Goal: Task Accomplishment & Management: Manage account settings

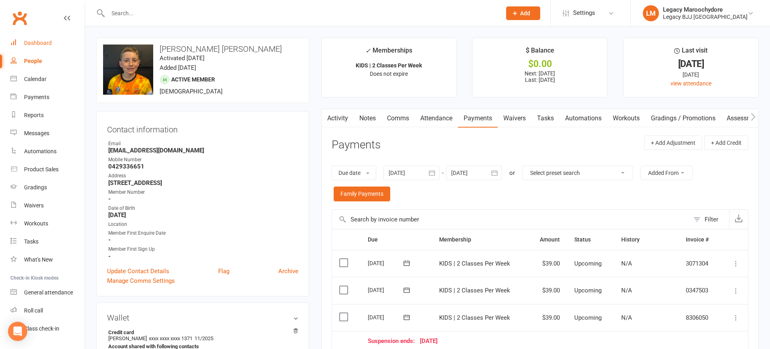
click at [35, 41] on div "Dashboard" at bounding box center [38, 43] width 28 height 6
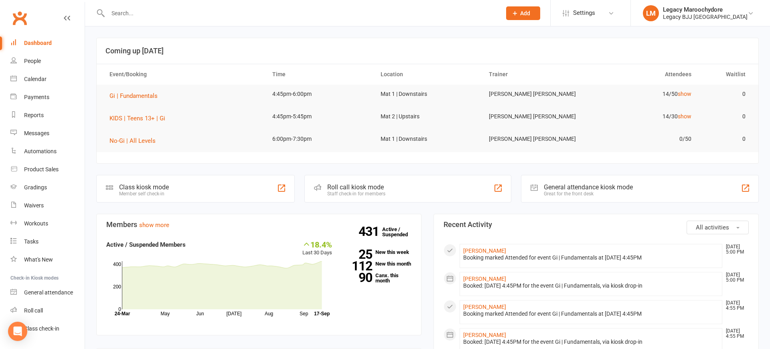
click at [168, 189] on div "Class kiosk mode" at bounding box center [144, 187] width 50 height 8
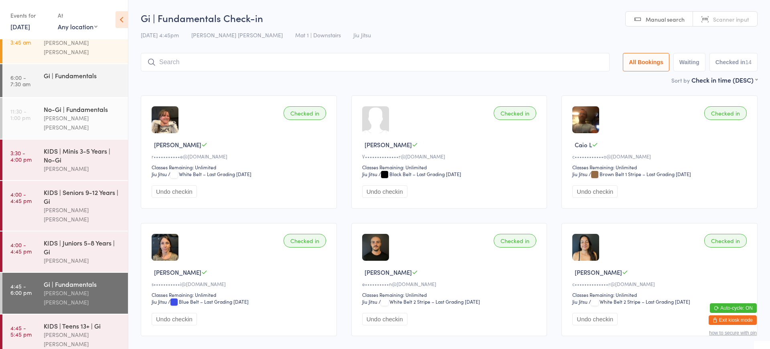
scroll to position [16, 0]
click at [74, 188] on div "KIDS | Seniors 9-12 Years | Gi" at bounding box center [82, 197] width 77 height 18
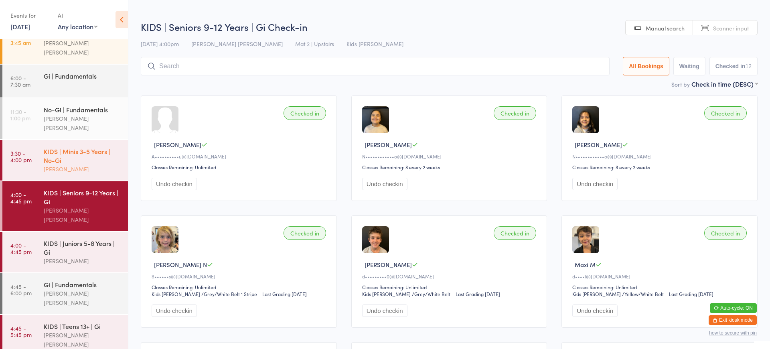
click at [86, 147] on div "KIDS | Minis 3-5 Years | No-Gi" at bounding box center [82, 156] width 77 height 18
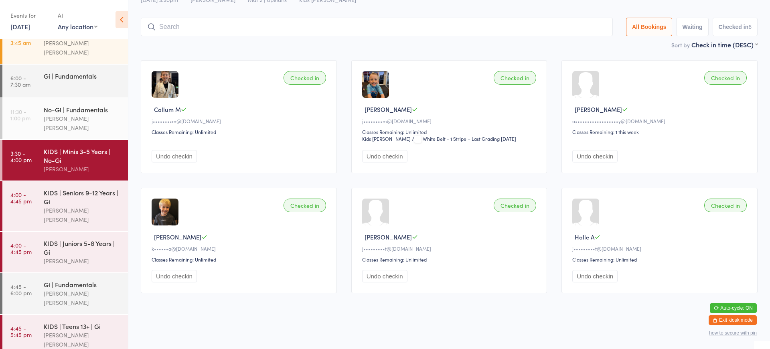
scroll to position [36, 0]
click at [168, 158] on button "Undo checkin" at bounding box center [174, 156] width 45 height 12
click at [44, 206] on div "[PERSON_NAME] [PERSON_NAME]" at bounding box center [82, 215] width 77 height 18
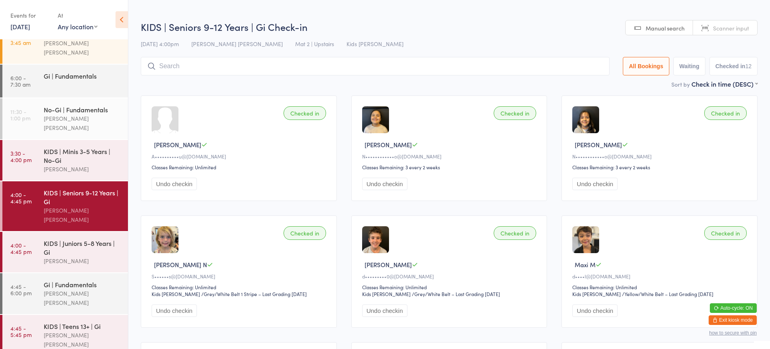
click at [200, 69] on input "search" at bounding box center [375, 66] width 469 height 18
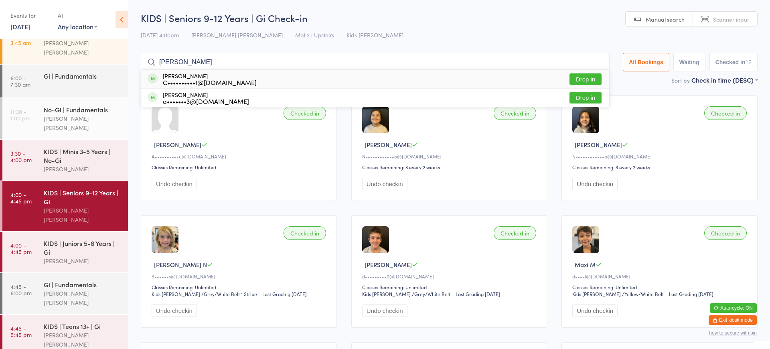
type input "Andrew"
drag, startPoint x: 233, startPoint y: 121, endPoint x: 582, endPoint y: 79, distance: 351.3
click at [582, 79] on button "Drop in" at bounding box center [585, 79] width 32 height 12
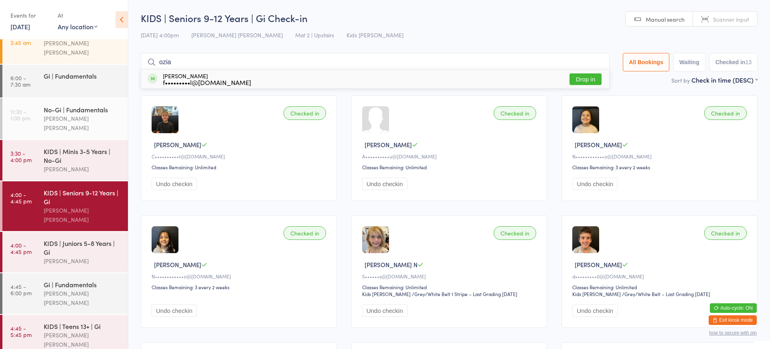
type input "ozia"
click at [578, 79] on button "Drop in" at bounding box center [585, 79] width 32 height 12
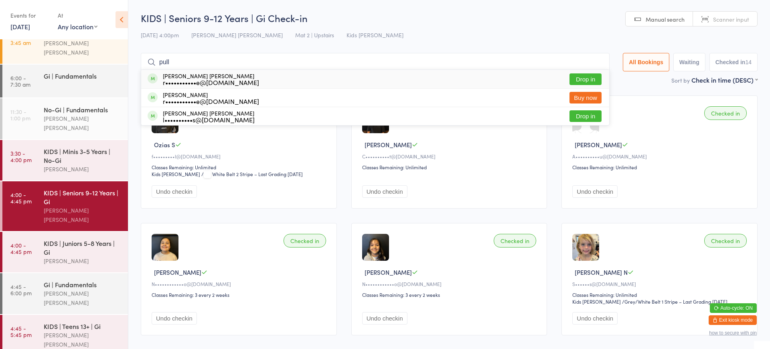
type input "pull"
drag, startPoint x: 465, startPoint y: 103, endPoint x: 580, endPoint y: 116, distance: 115.8
click at [580, 116] on button "Drop in" at bounding box center [585, 116] width 32 height 12
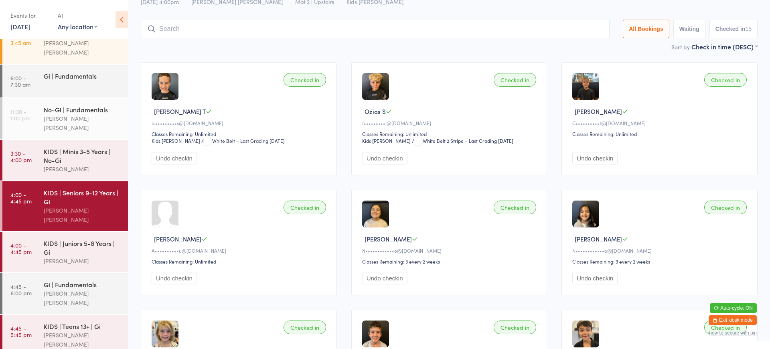
scroll to position [32, 0]
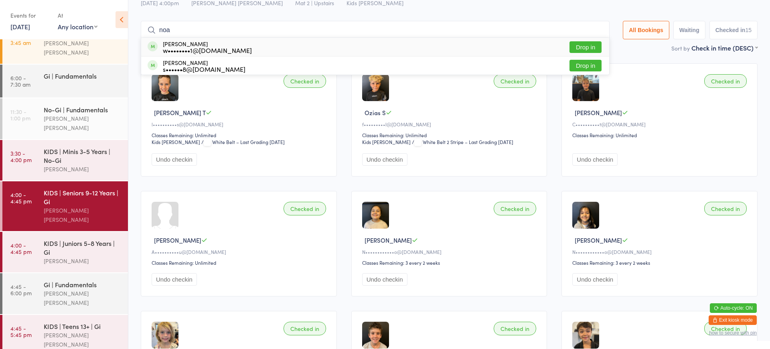
type input "noa"
click at [589, 49] on button "Drop in" at bounding box center [585, 47] width 32 height 12
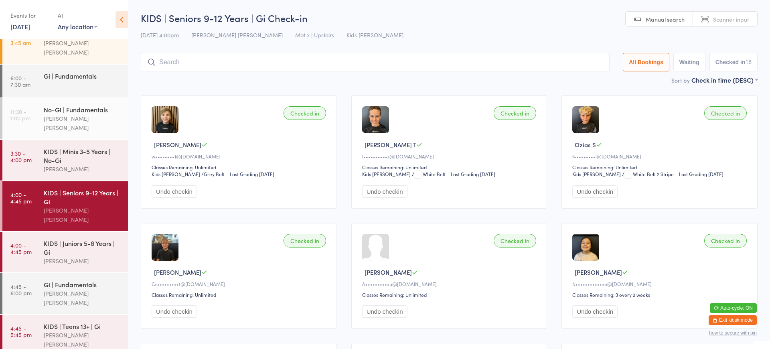
scroll to position [0, 0]
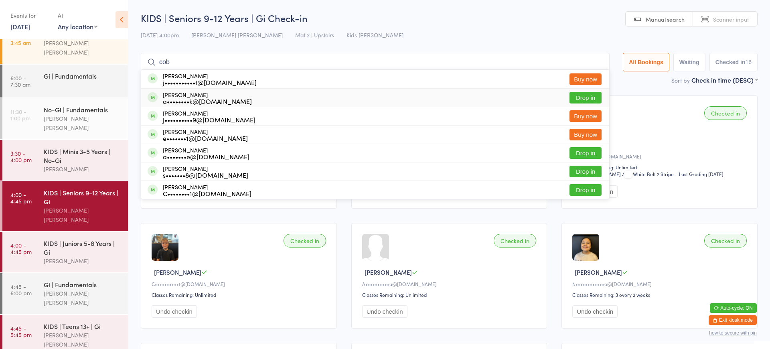
type input "cob"
click at [588, 100] on button "Drop in" at bounding box center [585, 98] width 32 height 12
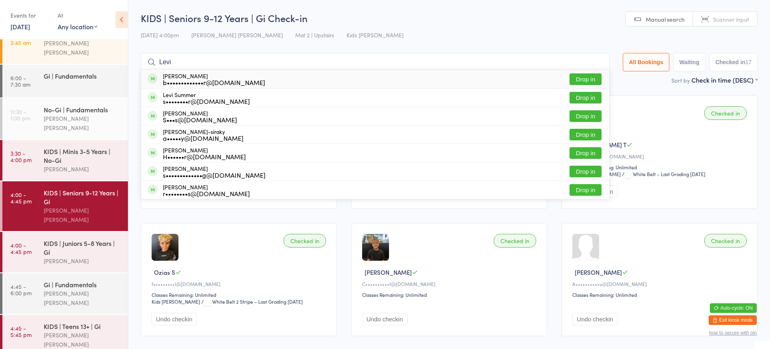
type input "Levi"
drag, startPoint x: 586, startPoint y: 99, endPoint x: 581, endPoint y: 78, distance: 21.9
click at [581, 78] on button "Drop in" at bounding box center [585, 79] width 32 height 12
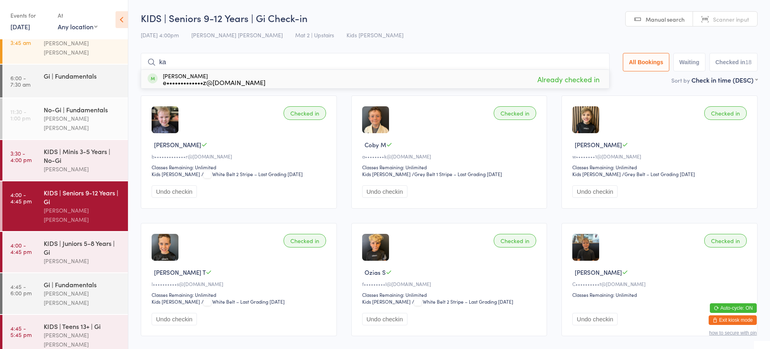
type input "k"
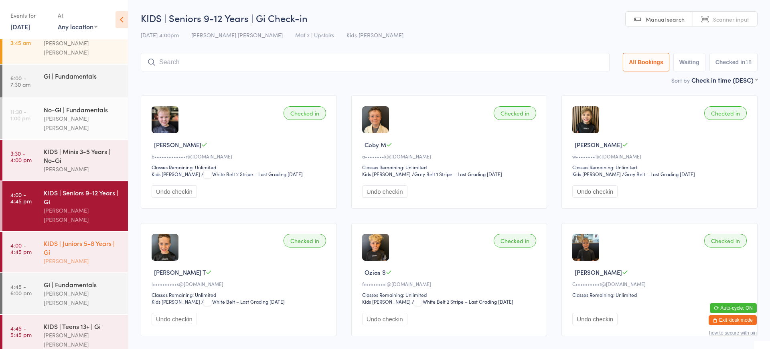
click at [103, 238] on div "KIDS | Juniors 5-8 Years | Gi" at bounding box center [82, 247] width 77 height 18
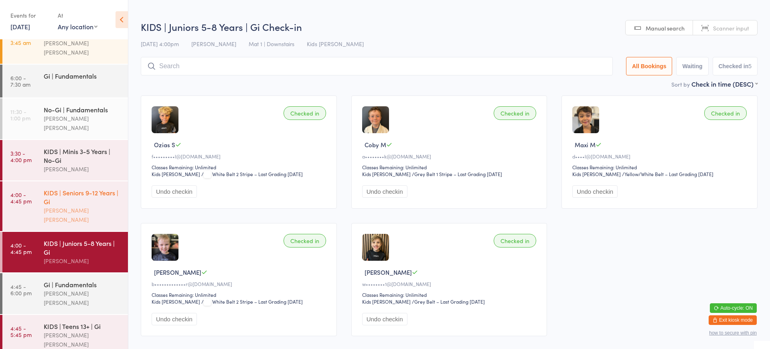
click at [109, 189] on div "KIDS | Seniors 9-12 Years | Gi" at bounding box center [82, 197] width 77 height 18
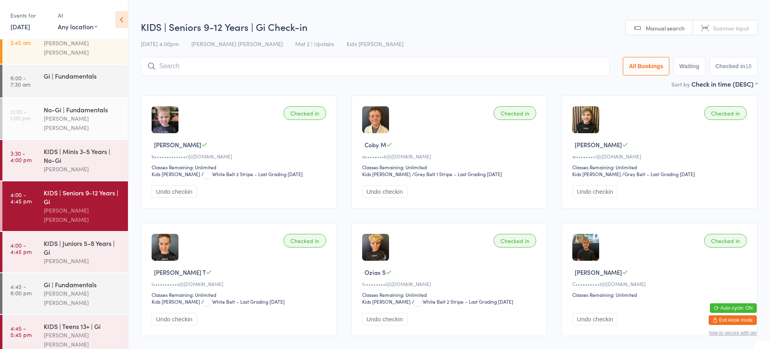
drag, startPoint x: 164, startPoint y: 191, endPoint x: 360, endPoint y: 180, distance: 196.3
click at [165, 191] on button "Undo checkin" at bounding box center [174, 191] width 45 height 12
drag, startPoint x: 378, startPoint y: 191, endPoint x: 447, endPoint y: 187, distance: 69.1
click at [379, 191] on button "Undo checkin" at bounding box center [384, 191] width 45 height 12
click at [591, 194] on button "Undo checkin" at bounding box center [594, 191] width 45 height 12
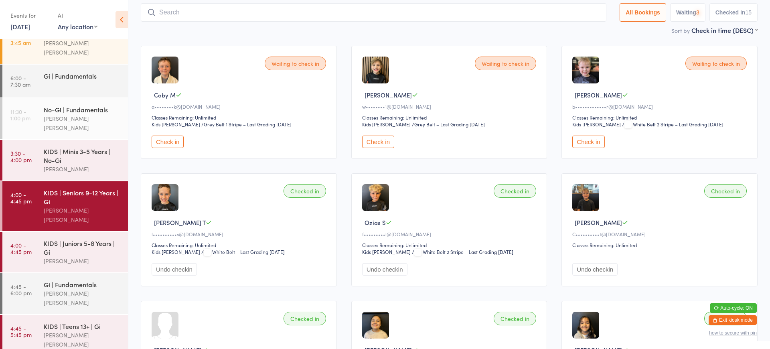
scroll to position [50, 0]
drag, startPoint x: 162, startPoint y: 268, endPoint x: 182, endPoint y: 267, distance: 20.9
click at [163, 268] on button "Undo checkin" at bounding box center [174, 269] width 45 height 12
click at [394, 269] on button "Undo checkin" at bounding box center [384, 269] width 45 height 12
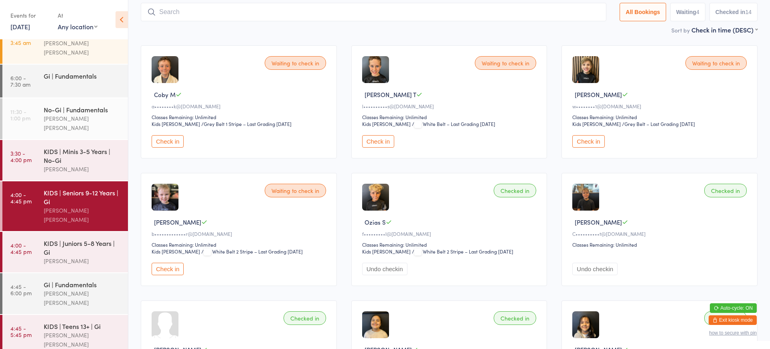
click at [586, 270] on button "Undo checkin" at bounding box center [594, 269] width 45 height 12
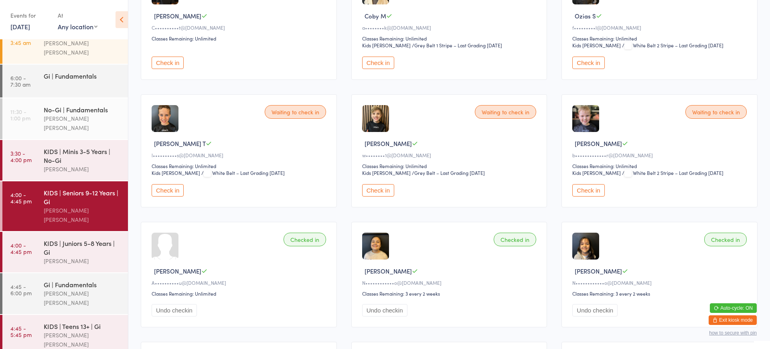
scroll to position [17, 0]
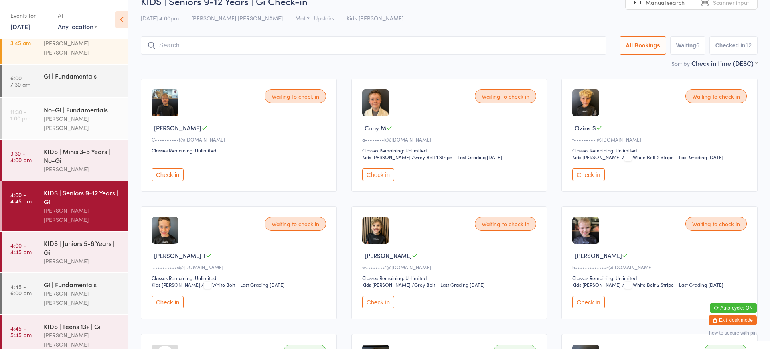
click at [223, 47] on input "search" at bounding box center [373, 45] width 465 height 18
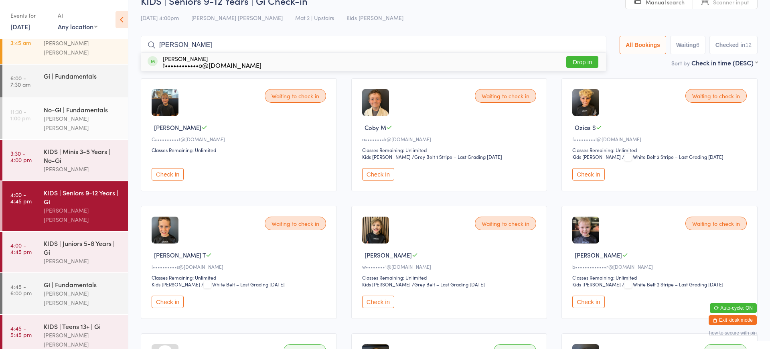
scroll to position [17, 0]
type input "n"
type input "s"
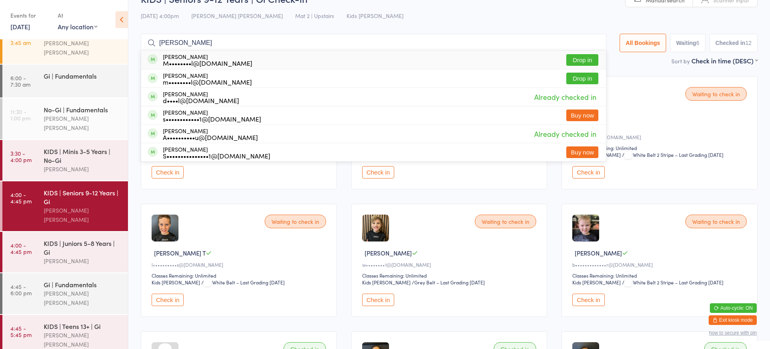
scroll to position [18, 0]
type input "m"
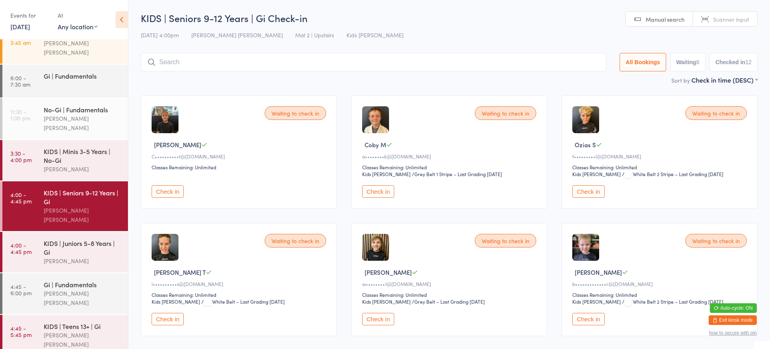
scroll to position [0, 0]
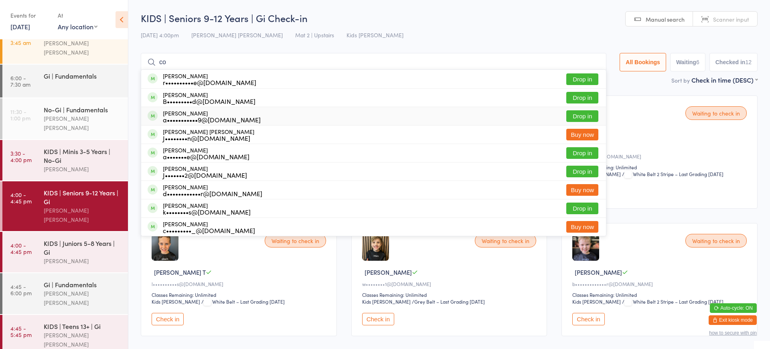
type input "c"
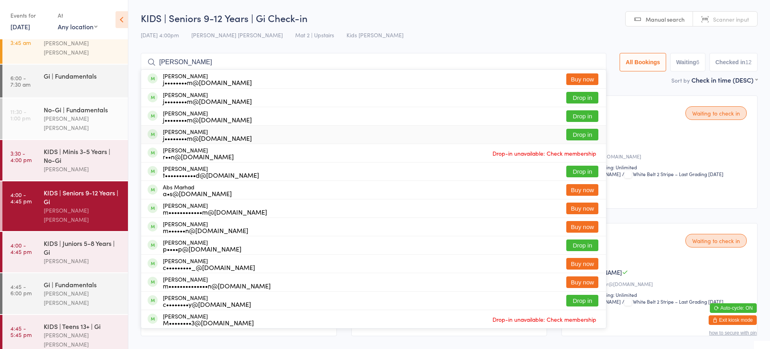
type input "marsh"
click at [586, 137] on button "Drop in" at bounding box center [582, 135] width 32 height 12
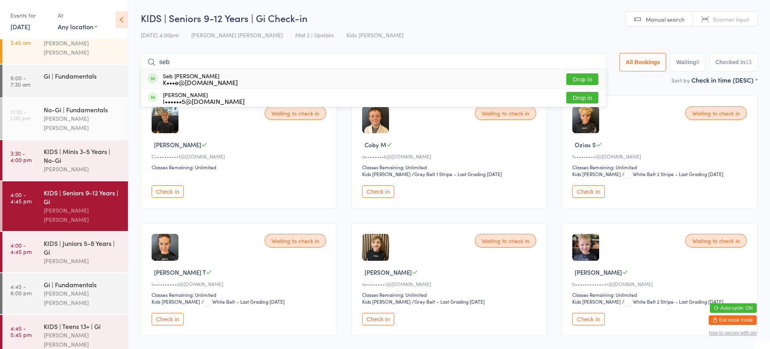
type input "seb"
click at [572, 79] on button "Drop in" at bounding box center [582, 79] width 32 height 12
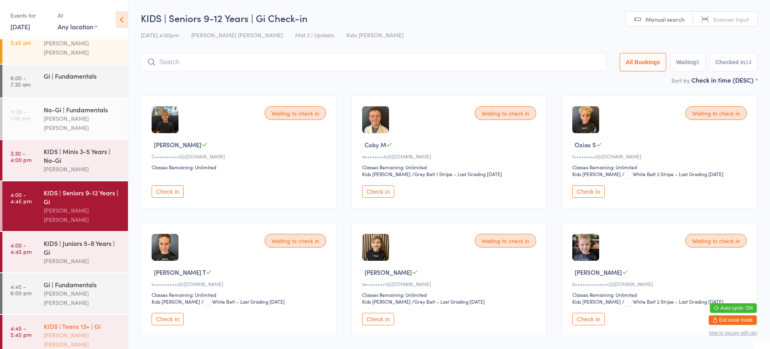
click at [84, 330] on div "[PERSON_NAME] [PERSON_NAME]" at bounding box center [82, 339] width 77 height 18
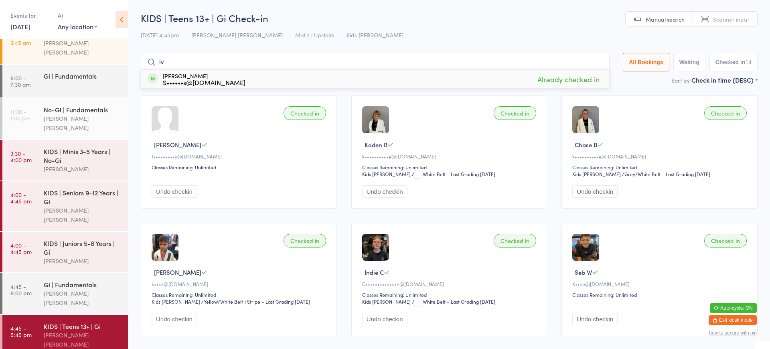
type input "i"
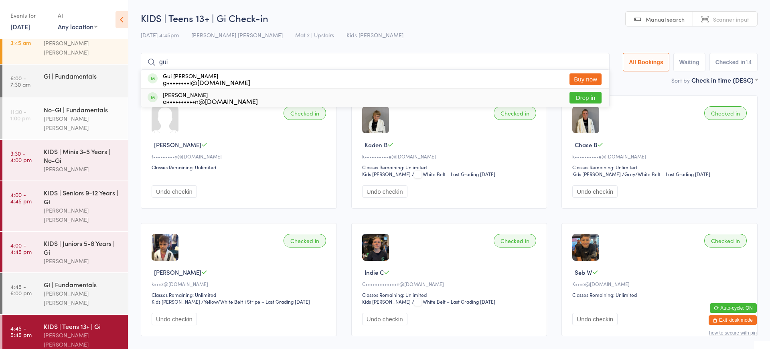
type input "gui"
click at [586, 93] on button "Drop in" at bounding box center [585, 98] width 32 height 12
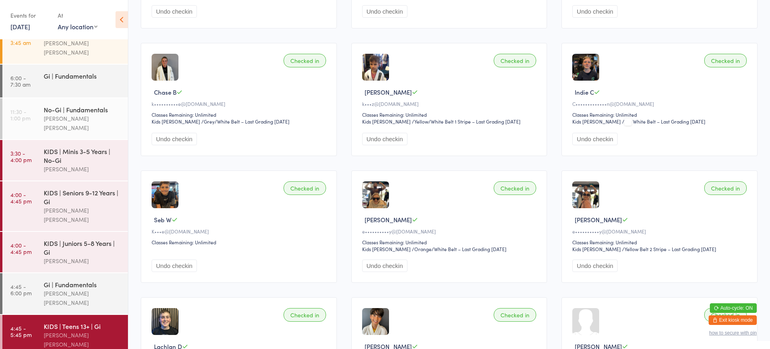
scroll to position [181, 0]
click at [724, 320] on button "Exit kiosk mode" at bounding box center [732, 320] width 48 height 10
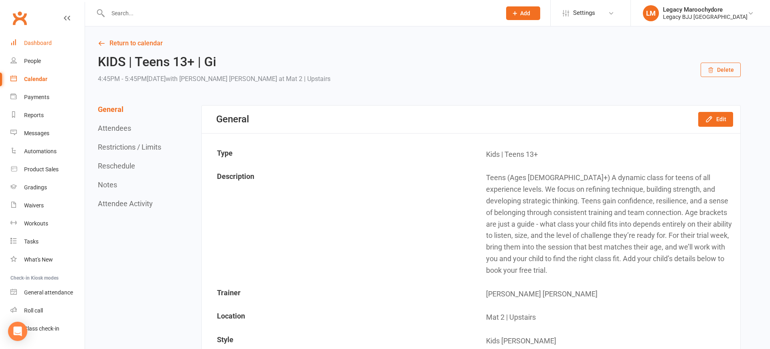
click at [48, 42] on div "Dashboard" at bounding box center [38, 43] width 28 height 6
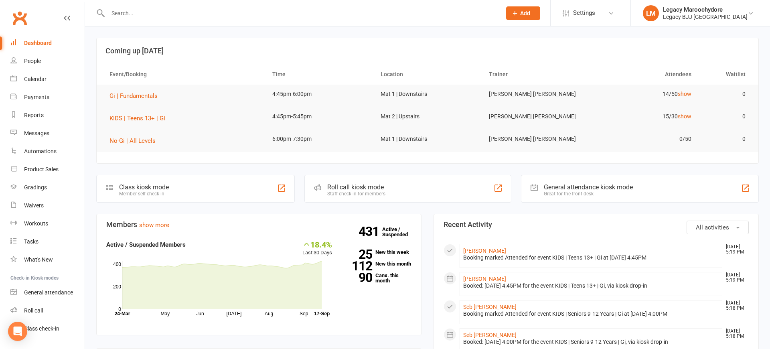
click at [185, 22] on div at bounding box center [295, 13] width 399 height 26
click at [185, 19] on div at bounding box center [295, 13] width 399 height 26
click at [182, 14] on input "text" at bounding box center [300, 13] width 390 height 11
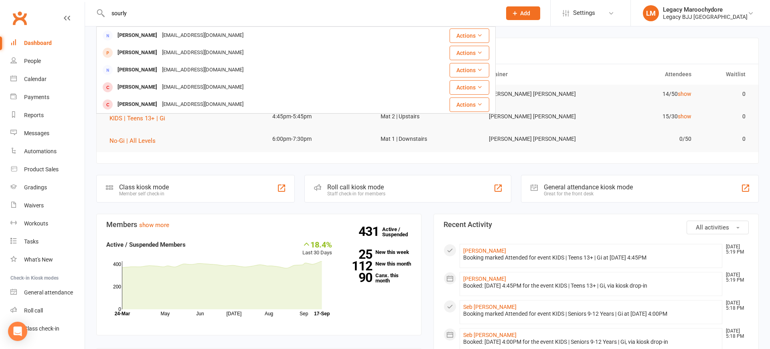
type input "sourly"
drag, startPoint x: 181, startPoint y: 16, endPoint x: 131, endPoint y: 107, distance: 104.2
click at [131, 107] on div "Nellie Spurling" at bounding box center [137, 105] width 44 height 12
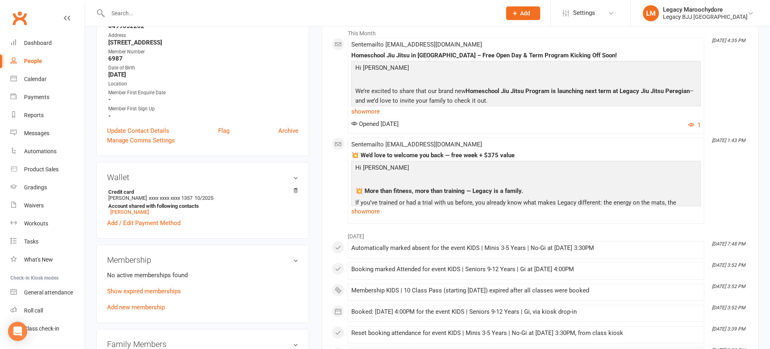
scroll to position [161, 0]
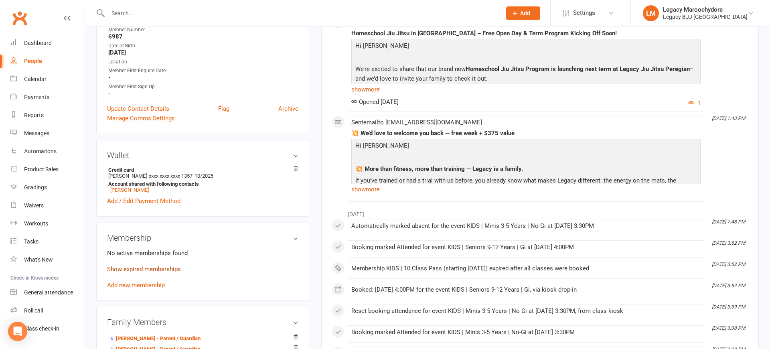
click at [127, 269] on link "Show expired memberships" at bounding box center [144, 268] width 74 height 7
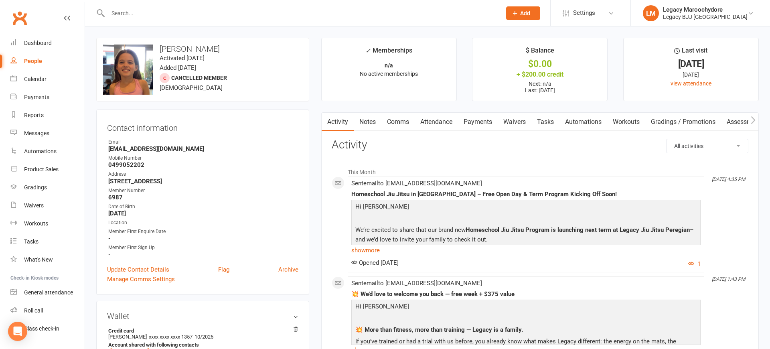
scroll to position [0, 0]
click at [473, 122] on link "Payments" at bounding box center [478, 122] width 40 height 18
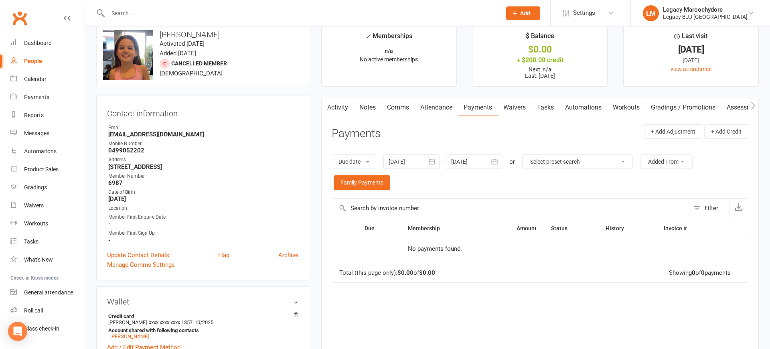
scroll to position [13, 0]
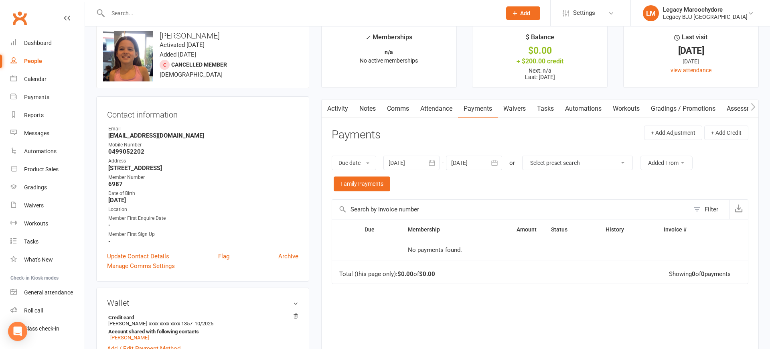
click at [395, 109] on link "Comms" at bounding box center [397, 108] width 33 height 18
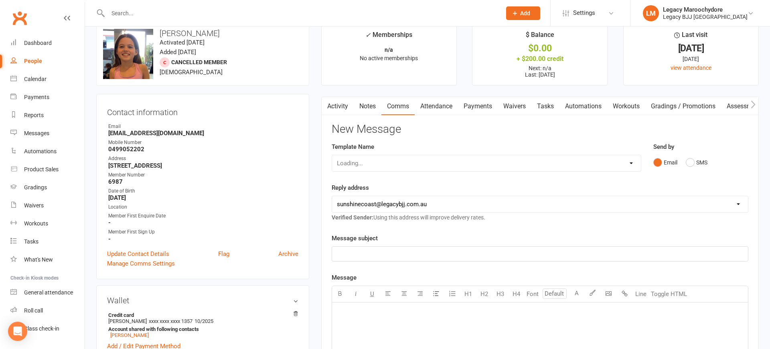
scroll to position [16, 0]
click at [690, 161] on button "SMS" at bounding box center [696, 161] width 22 height 15
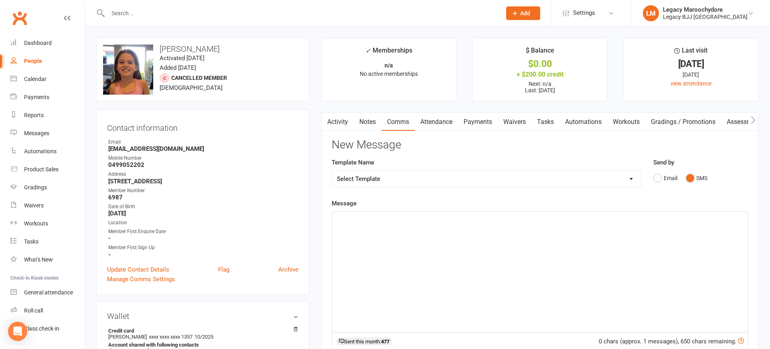
scroll to position [0, 0]
click at [477, 251] on div "﻿" at bounding box center [540, 272] width 416 height 120
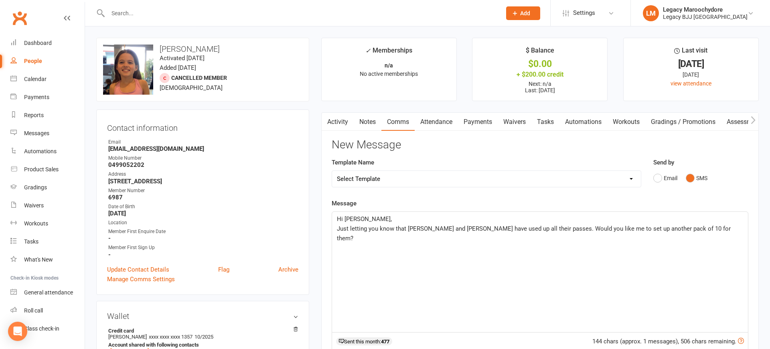
click at [725, 232] on p "Just letting you know that Max and Nellie have used up all their passes. Would …" at bounding box center [540, 233] width 406 height 19
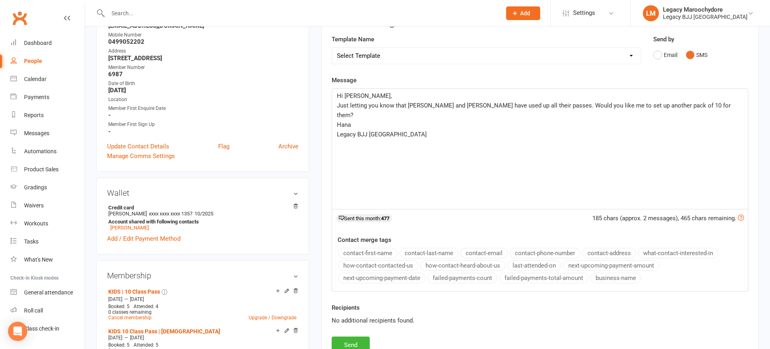
scroll to position [152, 0]
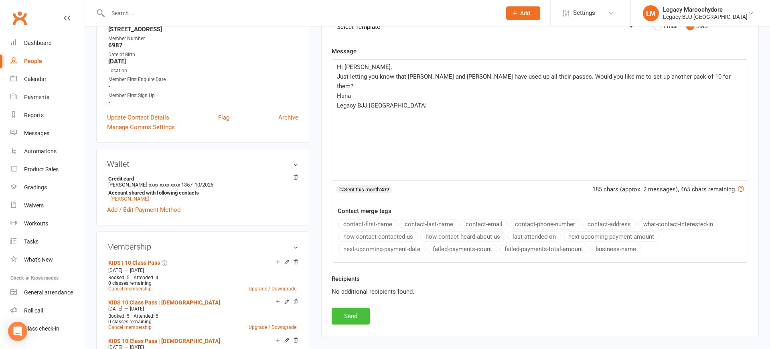
click at [357, 313] on button "Send" at bounding box center [350, 315] width 38 height 17
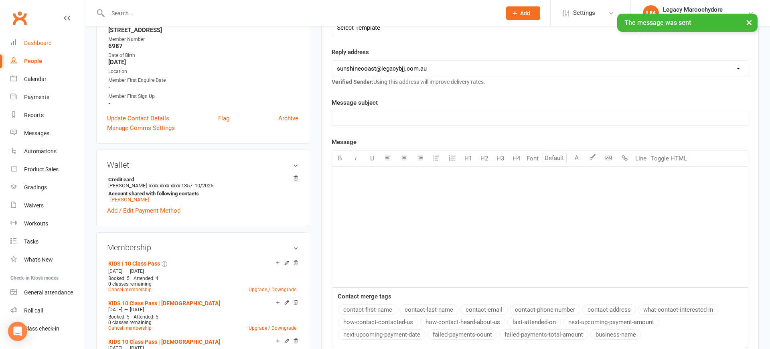
drag, startPoint x: 42, startPoint y: 40, endPoint x: 48, endPoint y: 41, distance: 5.7
click at [43, 40] on div "Dashboard" at bounding box center [38, 43] width 28 height 6
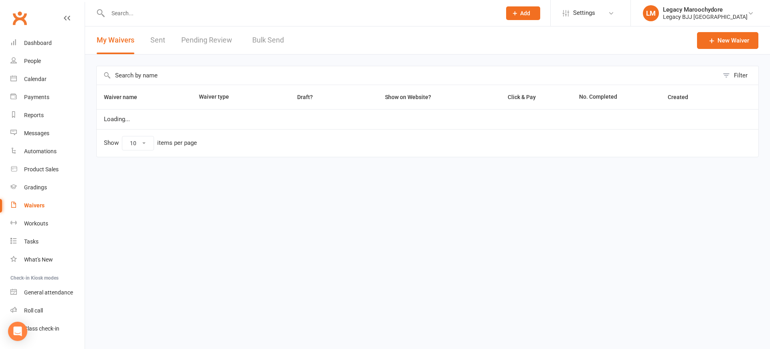
select select "25"
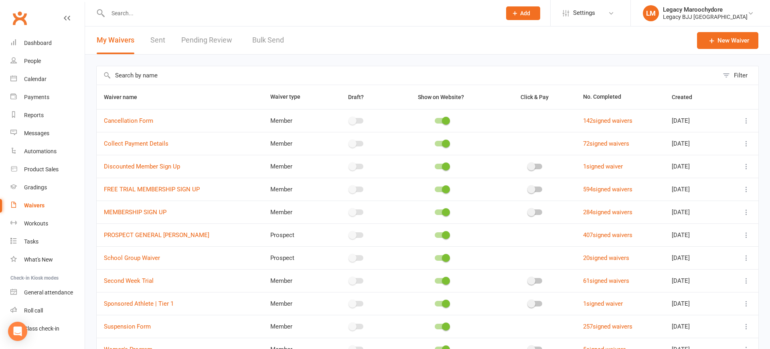
scroll to position [2, 0]
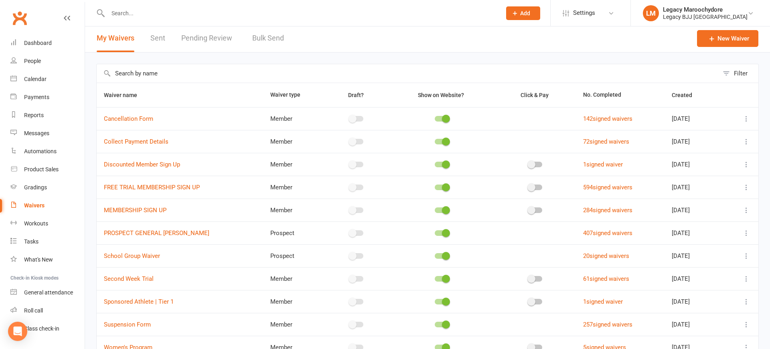
click at [212, 39] on link "Pending Review" at bounding box center [208, 38] width 55 height 28
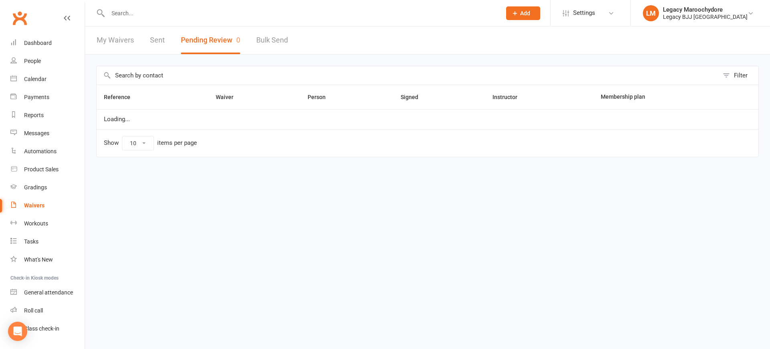
select select "100"
click at [37, 41] on div "Dashboard" at bounding box center [38, 43] width 28 height 6
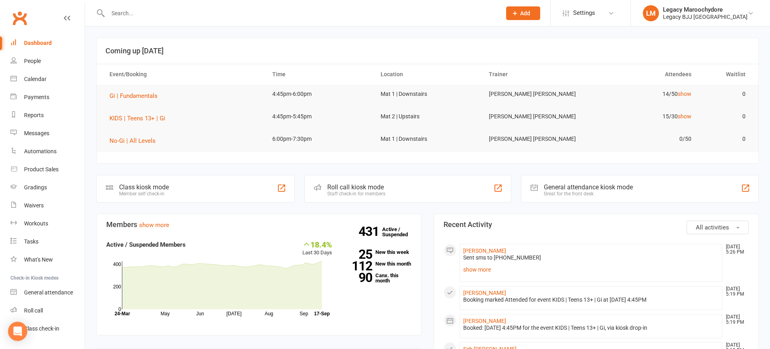
click at [41, 43] on div "Dashboard" at bounding box center [38, 43] width 28 height 6
click at [155, 16] on input "text" at bounding box center [300, 13] width 390 height 11
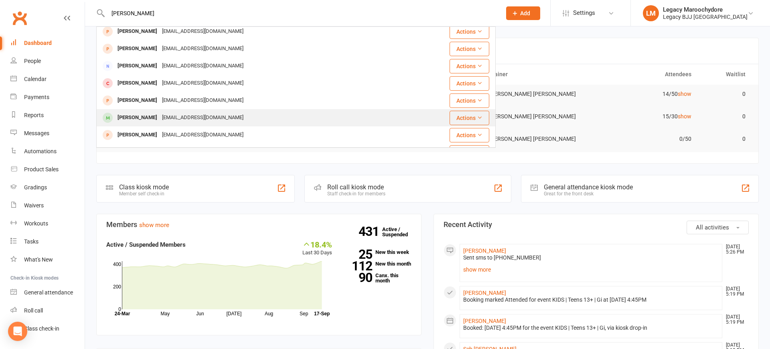
scroll to position [57, 0]
type input "Taylor"
click at [160, 116] on div "laurennosa@gmail.com" at bounding box center [203, 117] width 86 height 12
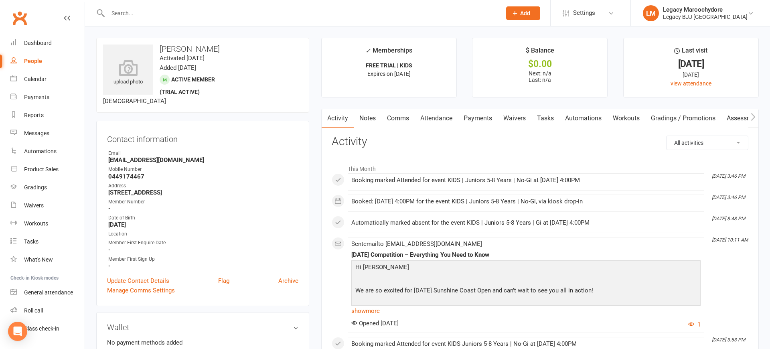
click at [400, 119] on link "Comms" at bounding box center [397, 118] width 33 height 18
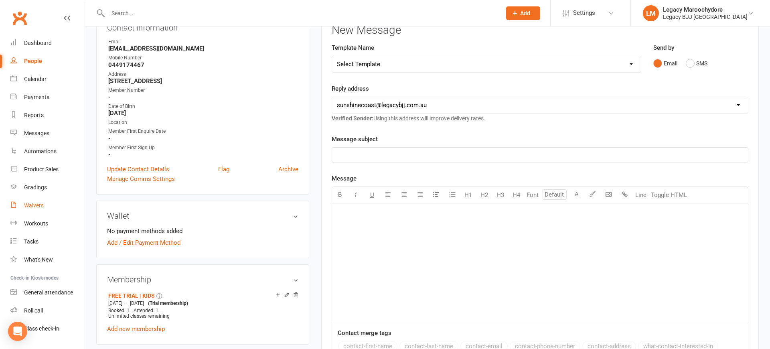
scroll to position [112, 0]
click at [32, 204] on div "Waivers" at bounding box center [34, 205] width 20 height 6
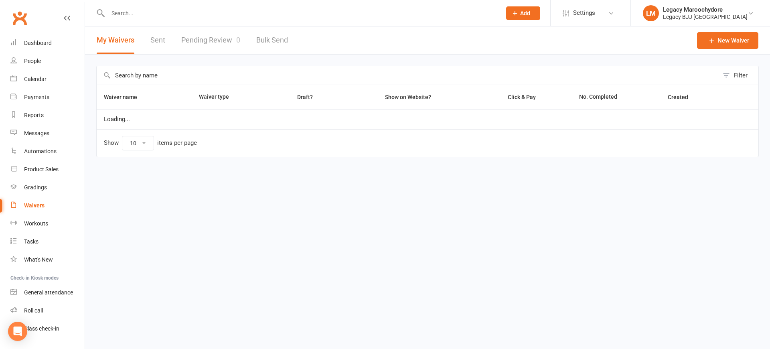
select select "25"
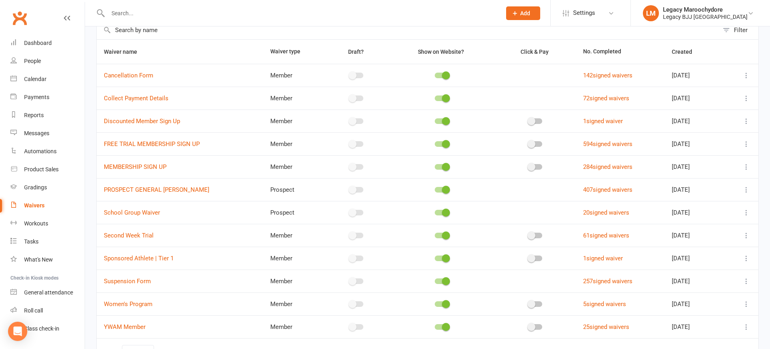
scroll to position [44, 0]
click at [746, 167] on icon at bounding box center [746, 168] width 8 height 8
click at [728, 214] on link "Copy external link to clipboard" at bounding box center [703, 216] width 94 height 16
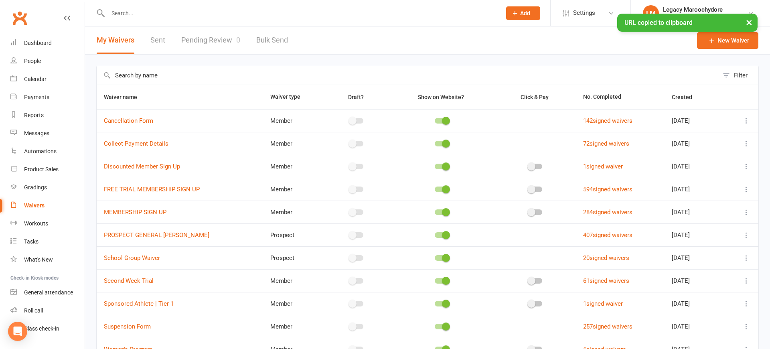
scroll to position [0, 0]
click at [148, 14] on div "× URL copied to clipboard" at bounding box center [379, 14] width 759 height 0
click at [152, 16] on ui-view "Prospect Member Non-attending contact Class / event Appointment Grading event T…" at bounding box center [385, 218] width 770 height 432
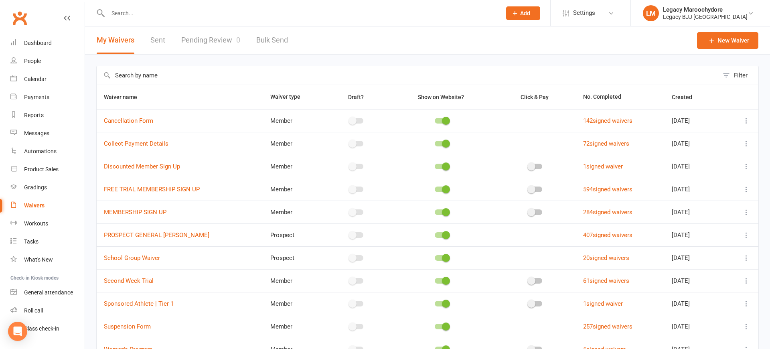
click at [150, 12] on input "text" at bounding box center [300, 13] width 390 height 11
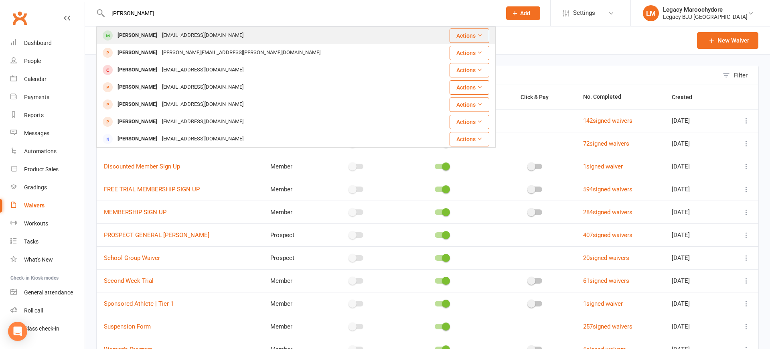
type input "Taylor nosa"
click at [160, 38] on div "laurennosa@gmail.com" at bounding box center [203, 36] width 86 height 12
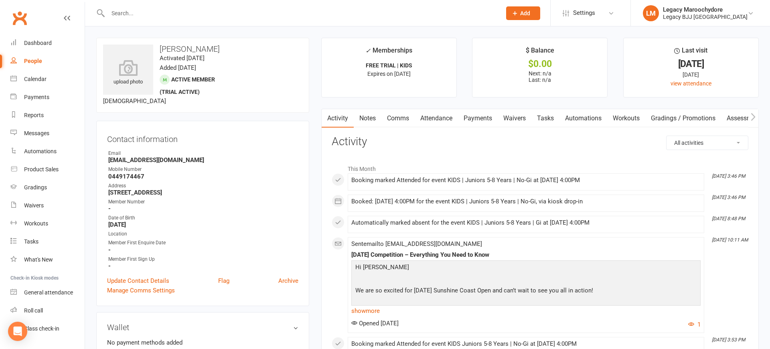
click at [396, 118] on link "Comms" at bounding box center [397, 118] width 33 height 18
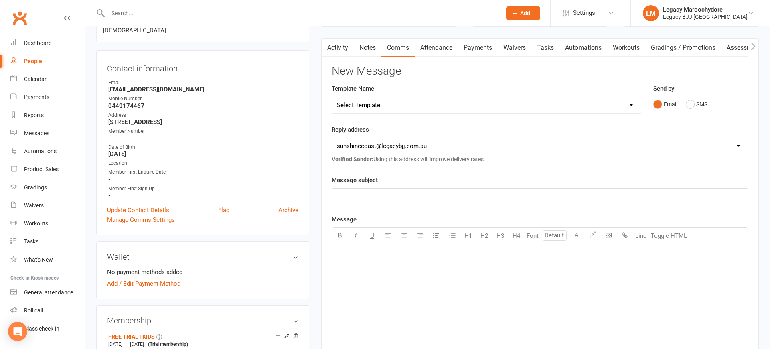
scroll to position [75, 0]
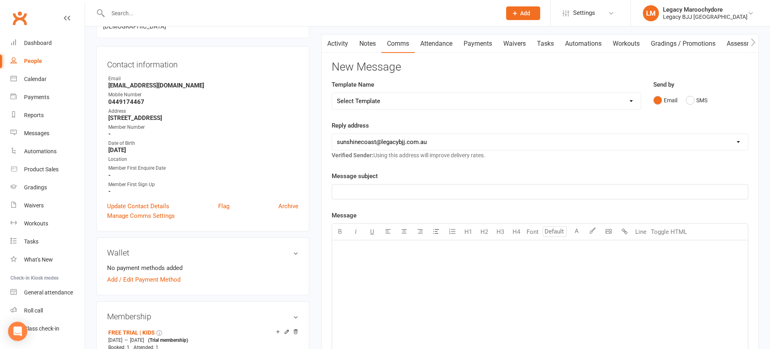
click at [452, 271] on div "﻿" at bounding box center [540, 300] width 416 height 120
drag, startPoint x: 335, startPoint y: 250, endPoint x: 362, endPoint y: 253, distance: 26.3
click at [337, 250] on div "[URL][DOMAIN_NAME]" at bounding box center [540, 300] width 416 height 120
click at [382, 262] on p "﻿" at bounding box center [540, 263] width 406 height 10
click at [378, 255] on div "﻿ ﻿ ﻿ ﻿ ﻿ ﻿ ﻿ https://app.clubworx.com/s/wcIVBYQY" at bounding box center [540, 300] width 416 height 120
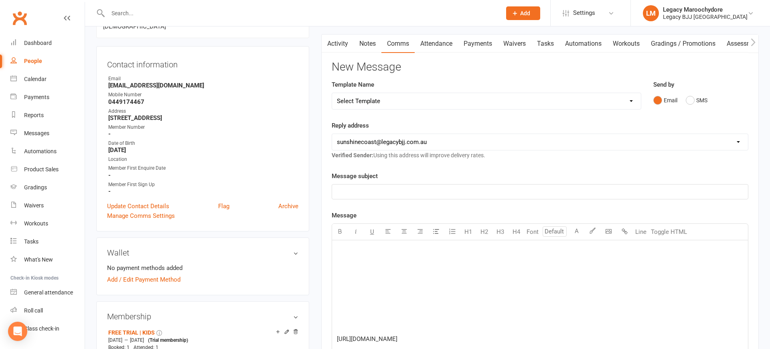
click at [369, 244] on div "﻿ ﻿ ﻿ ﻿ ﻿ ﻿ ﻿ https://app.clubworx.com/s/wcIVBYQY" at bounding box center [540, 300] width 416 height 120
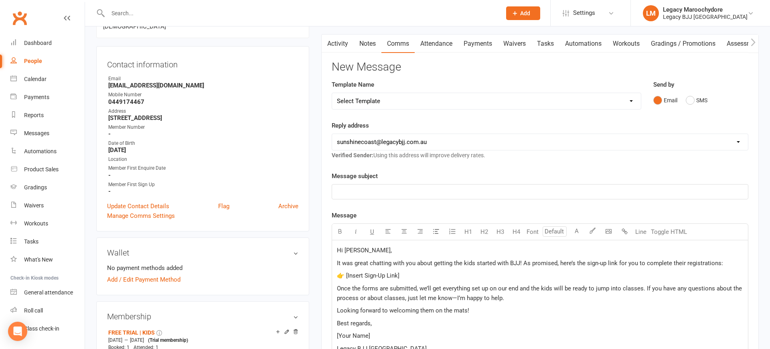
scroll to position [247, 0]
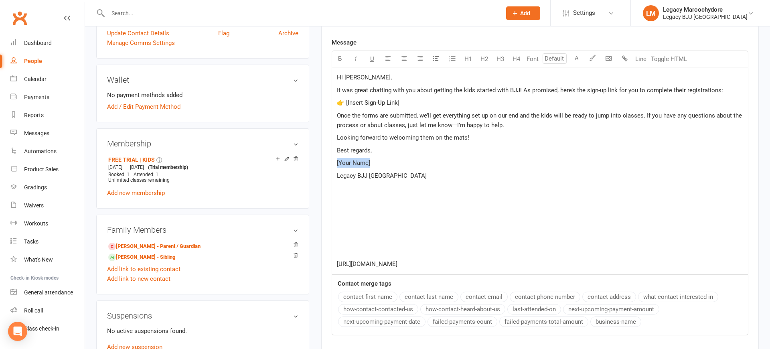
drag, startPoint x: 380, startPoint y: 160, endPoint x: 332, endPoint y: 162, distance: 47.3
click at [332, 162] on div "Hi Lauren, It was great chatting with you about getting the kids started with B…" at bounding box center [540, 170] width 416 height 207
drag, startPoint x: 443, startPoint y: 261, endPoint x: 333, endPoint y: 261, distance: 109.8
click at [333, 261] on div "Hi Lauren, It was great chatting with you about getting the kids started with B…" at bounding box center [540, 170] width 416 height 207
copy span "[URL][DOMAIN_NAME]"
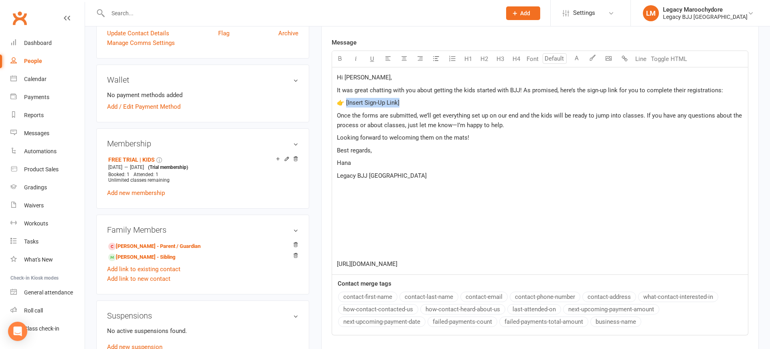
drag, startPoint x: 406, startPoint y: 103, endPoint x: 347, endPoint y: 102, distance: 58.5
click at [346, 103] on p "👉 [Insert Sign-Up Link]" at bounding box center [540, 103] width 406 height 10
drag, startPoint x: 535, startPoint y: 242, endPoint x: 535, endPoint y: 236, distance: 6.8
click at [535, 241] on div "Hi Lauren, It was great chatting with you about getting the kids started with B…" at bounding box center [540, 170] width 416 height 207
click at [531, 186] on p "﻿" at bounding box center [540, 188] width 406 height 10
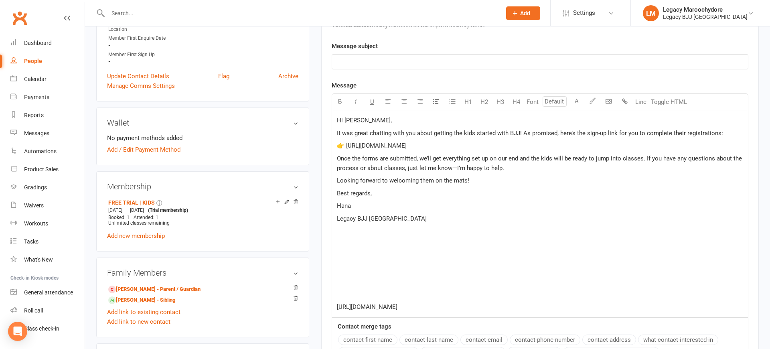
scroll to position [200, 0]
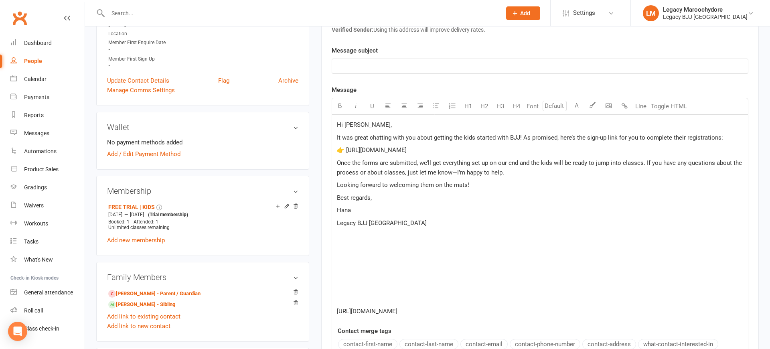
click at [372, 62] on p "﻿" at bounding box center [540, 66] width 406 height 10
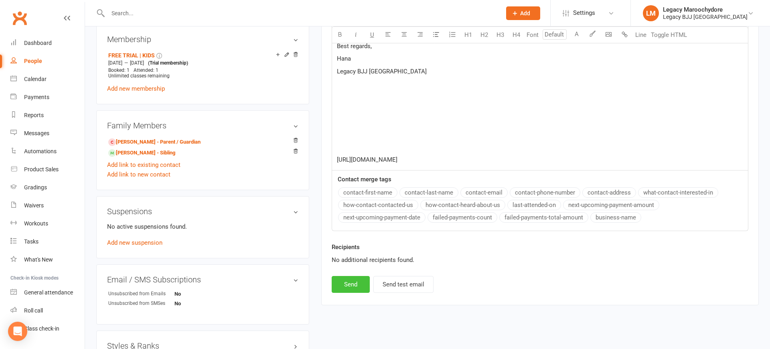
scroll to position [356, 0]
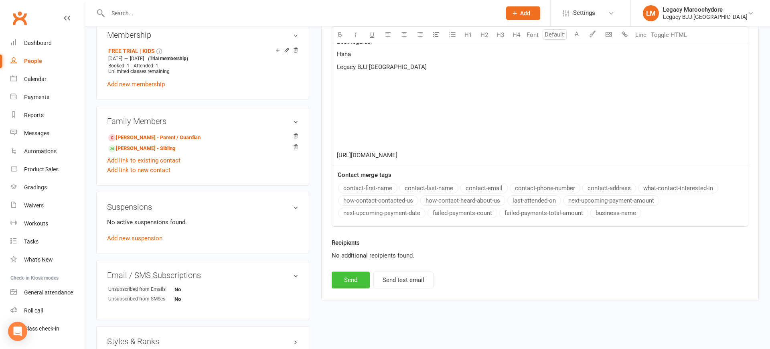
click at [343, 281] on button "Send" at bounding box center [350, 279] width 38 height 17
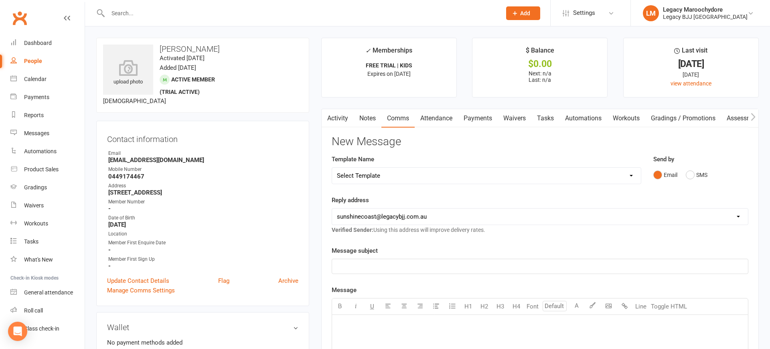
scroll to position [0, 0]
drag, startPoint x: 34, startPoint y: 42, endPoint x: 46, endPoint y: 42, distance: 11.6
click at [35, 42] on div "Dashboard" at bounding box center [38, 43] width 28 height 6
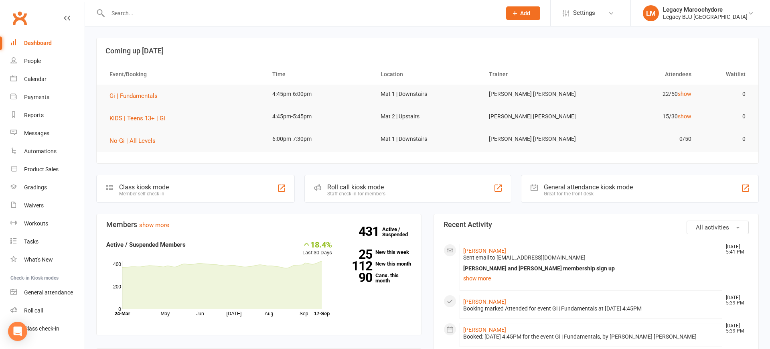
drag, startPoint x: 368, startPoint y: 10, endPoint x: 375, endPoint y: 12, distance: 7.7
click at [368, 10] on input "text" at bounding box center [300, 13] width 390 height 11
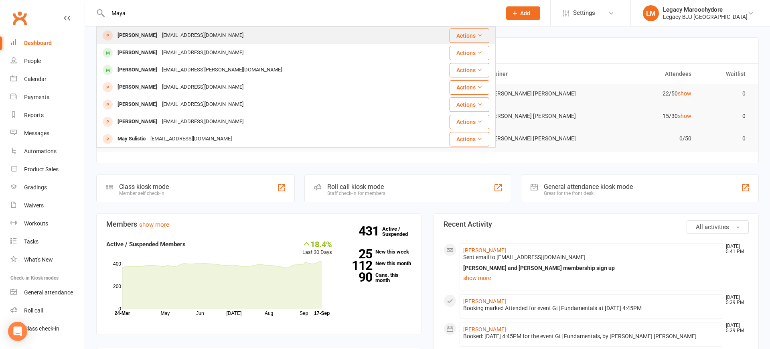
type input "Maya"
drag, startPoint x: 120, startPoint y: 28, endPoint x: 151, endPoint y: 49, distance: 37.2
click at [152, 49] on div "Maya Sandberg" at bounding box center [137, 53] width 44 height 12
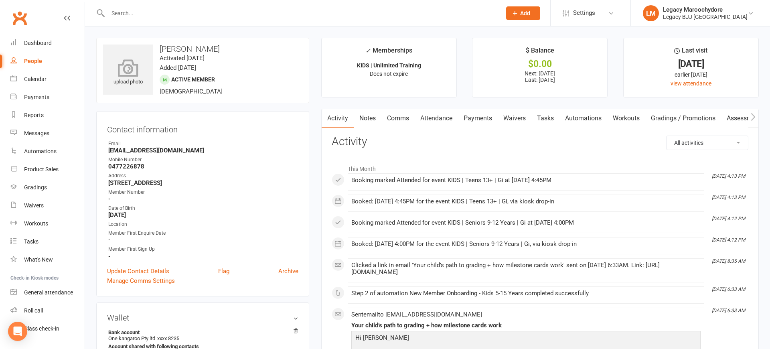
click at [136, 67] on icon at bounding box center [128, 68] width 55 height 18
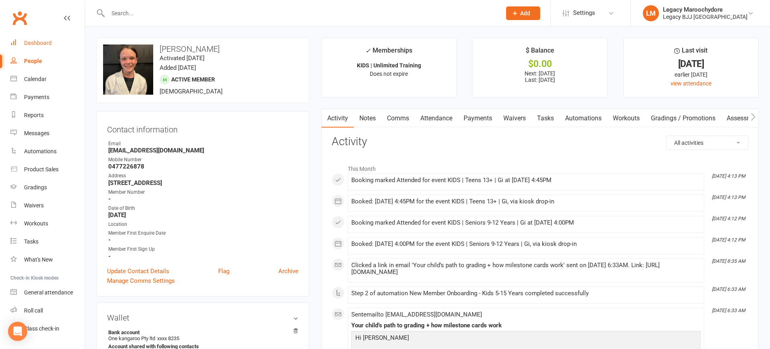
click at [36, 43] on div "Dashboard" at bounding box center [38, 43] width 28 height 6
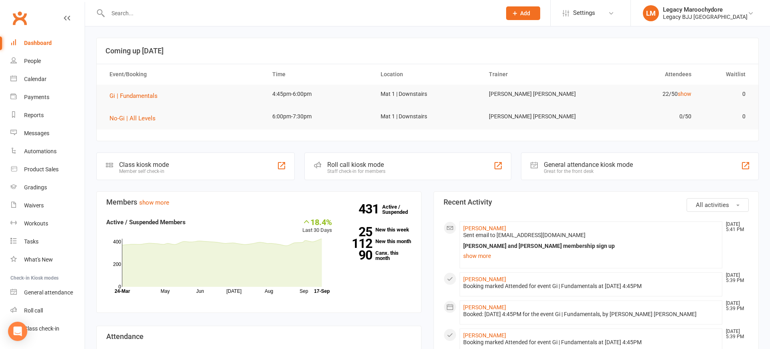
click at [41, 42] on div "Dashboard" at bounding box center [38, 43] width 28 height 6
click at [128, 16] on input "text" at bounding box center [300, 13] width 390 height 11
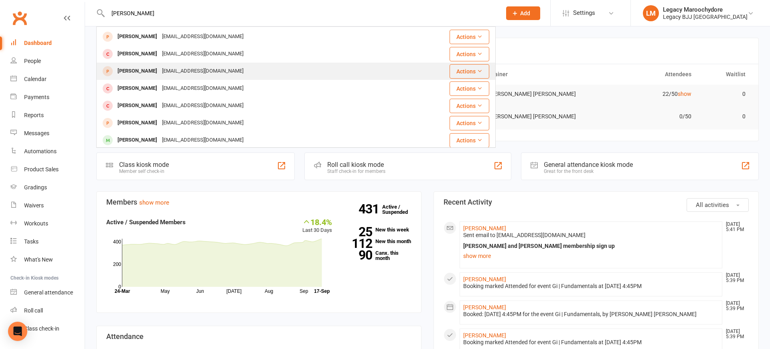
scroll to position [70, 0]
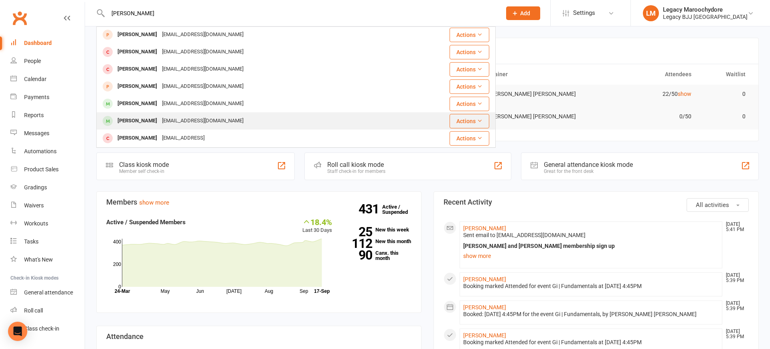
type input "Oliver"
click at [160, 117] on div "coofrey@hotmail.com" at bounding box center [203, 121] width 86 height 12
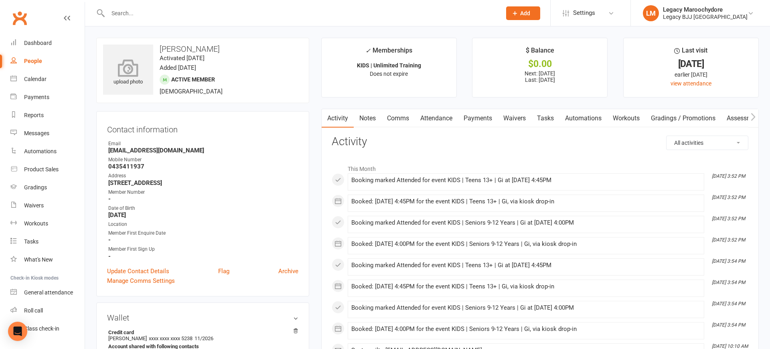
click at [123, 68] on icon at bounding box center [128, 68] width 55 height 18
click at [33, 42] on div "Dashboard" at bounding box center [38, 43] width 28 height 6
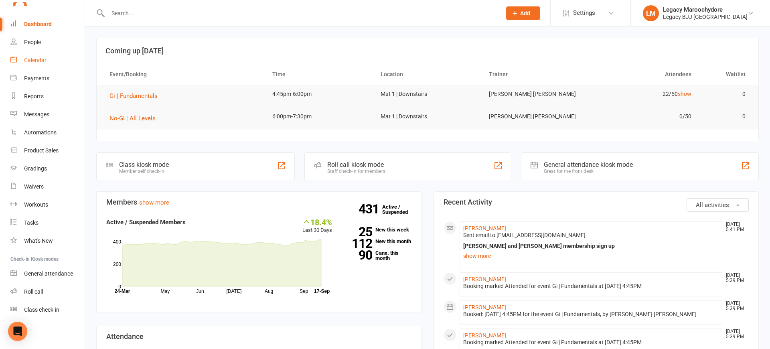
scroll to position [19, 0]
click at [171, 169] on div "Class kiosk mode Member self check-in" at bounding box center [195, 166] width 198 height 28
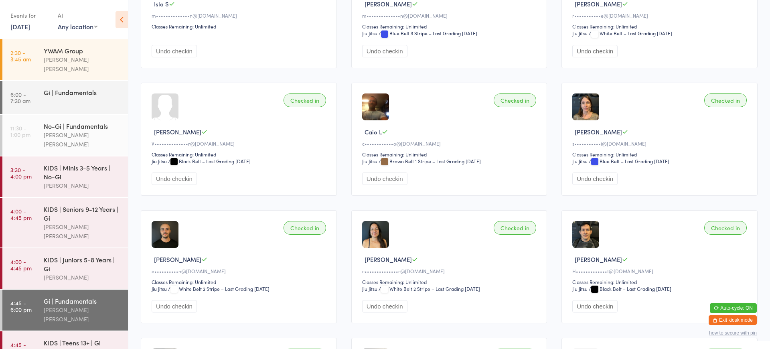
scroll to position [400, 0]
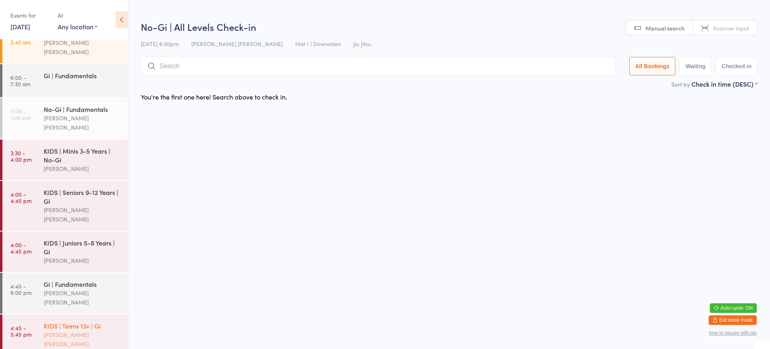
scroll to position [16, 0]
click at [68, 289] on div "[PERSON_NAME] [PERSON_NAME]" at bounding box center [82, 298] width 77 height 18
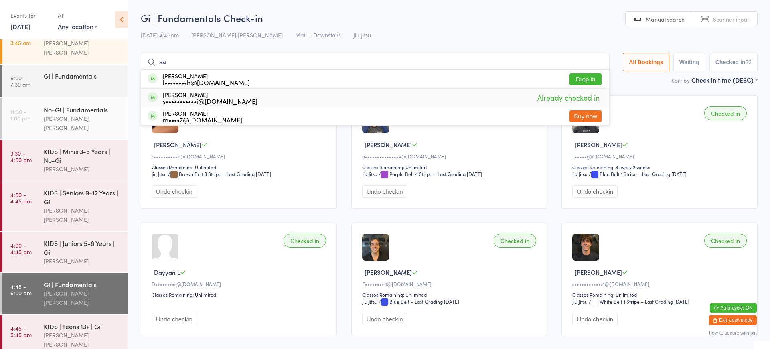
type input "s"
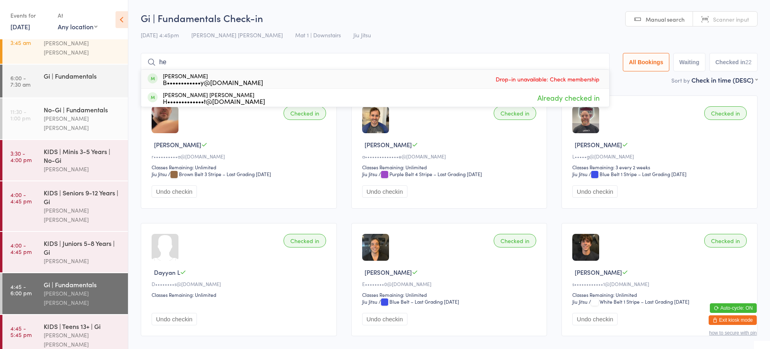
type input "h"
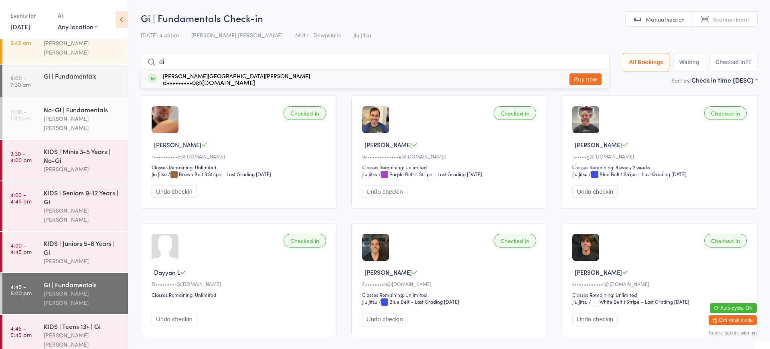
type input "d"
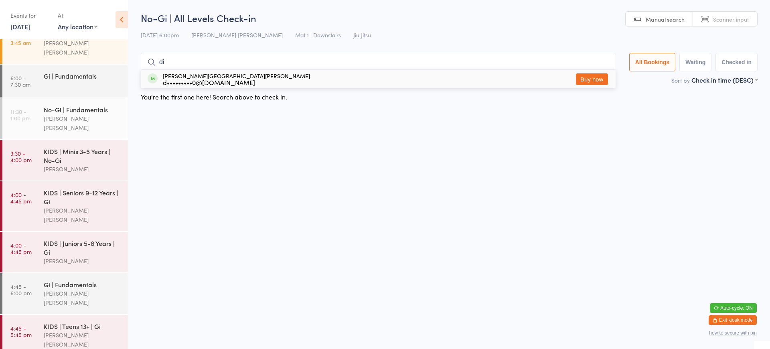
type input "d"
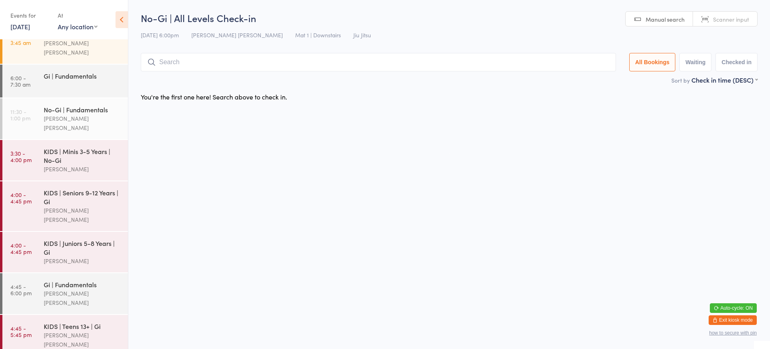
click at [726, 319] on button "Exit kiosk mode" at bounding box center [732, 320] width 48 height 10
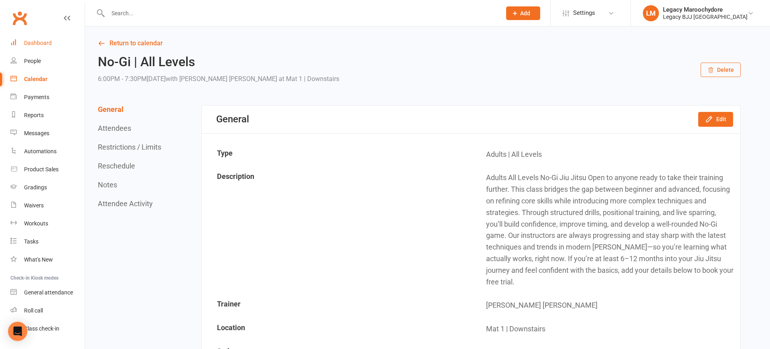
click at [38, 40] on div "Dashboard" at bounding box center [38, 43] width 28 height 6
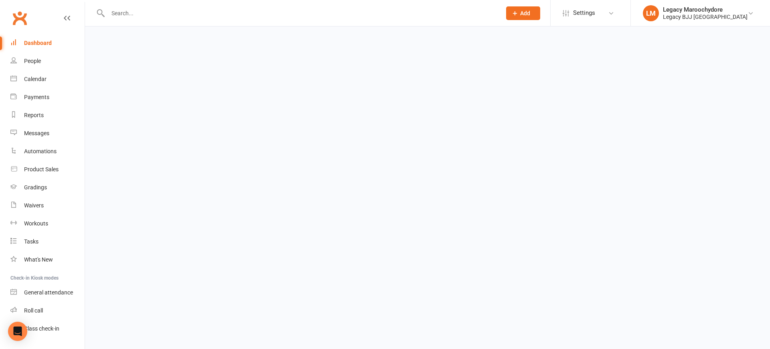
click at [131, 17] on input "text" at bounding box center [300, 13] width 390 height 11
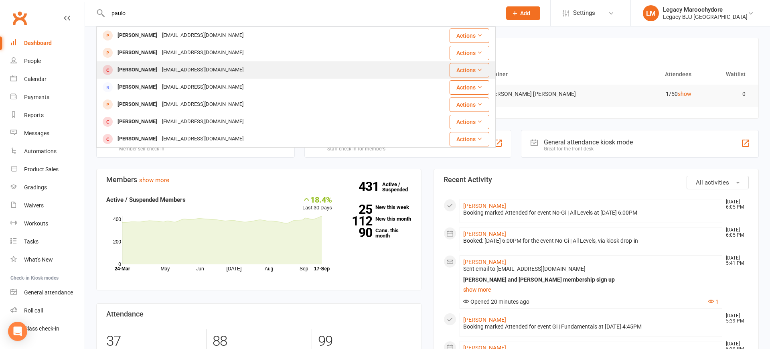
type input "paulo"
click at [186, 71] on div "paulocmjr22@gmail.com" at bounding box center [203, 70] width 86 height 12
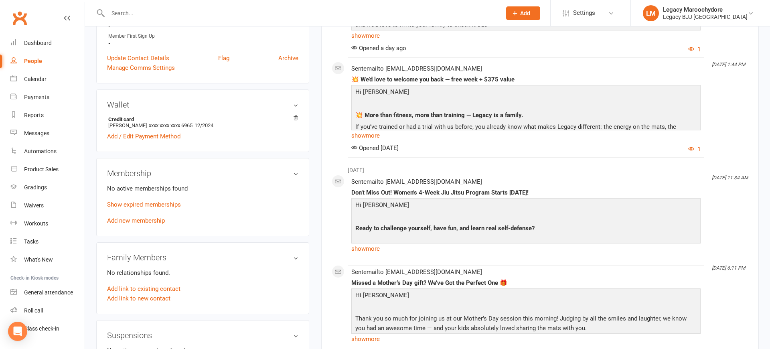
scroll to position [212, 0]
click at [124, 220] on link "Add new membership" at bounding box center [136, 219] width 58 height 7
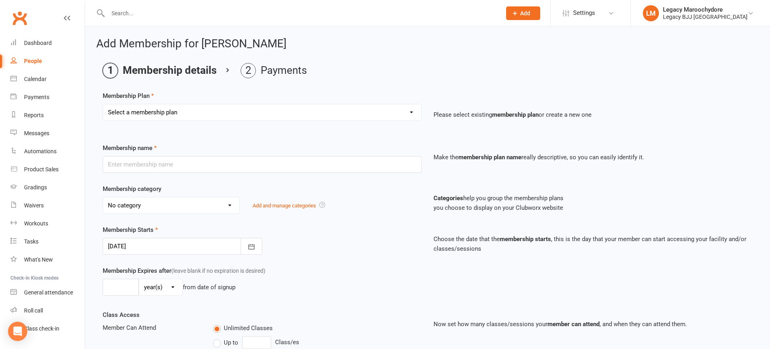
select select "6"
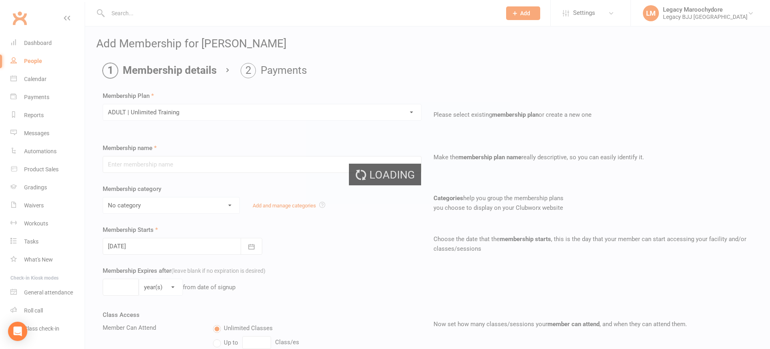
type input "ADULT | Unlimited Training"
select select "3"
select select "0"
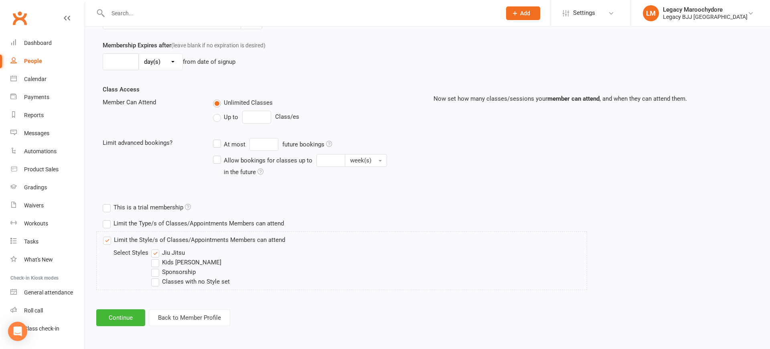
scroll to position [225, 0]
click at [116, 320] on button "Continue" at bounding box center [120, 317] width 49 height 17
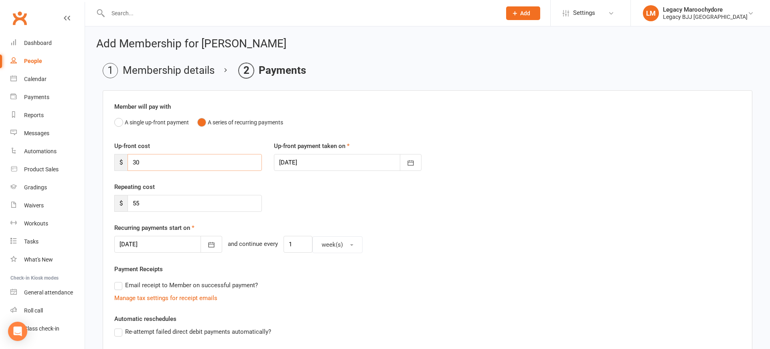
drag, startPoint x: 152, startPoint y: 161, endPoint x: 119, endPoint y: 143, distance: 37.5
click at [127, 161] on input "30" at bounding box center [194, 162] width 134 height 17
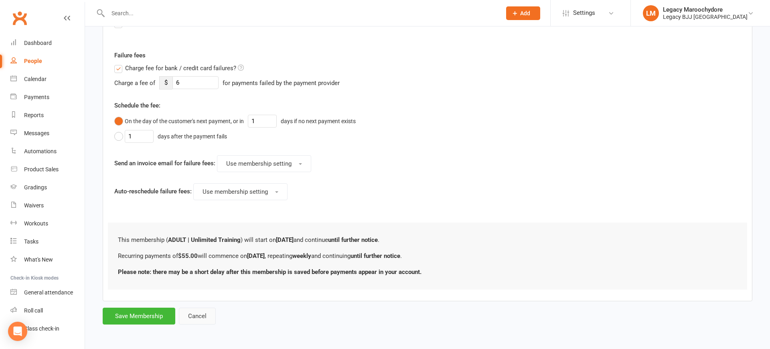
scroll to position [308, 0]
click at [143, 316] on button "Save Membership" at bounding box center [139, 316] width 73 height 17
type input "0"
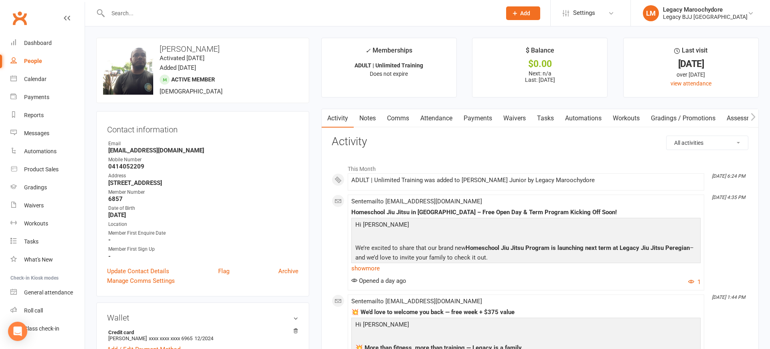
click at [478, 118] on link "Payments" at bounding box center [478, 118] width 40 height 18
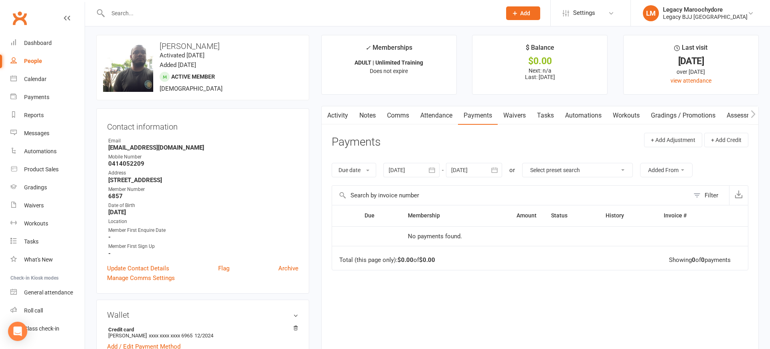
scroll to position [4, 0]
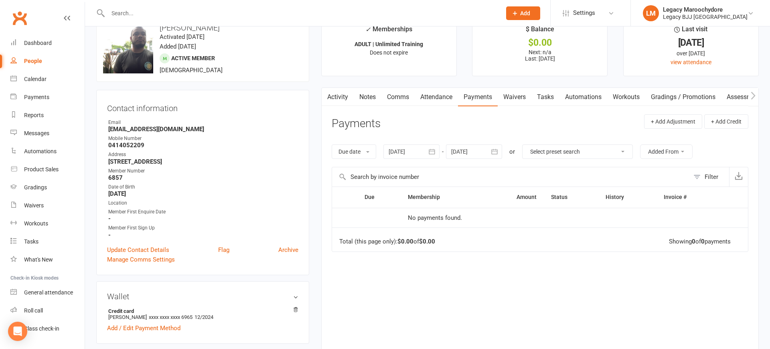
scroll to position [20, 0]
click at [479, 99] on link "Payments" at bounding box center [478, 98] width 40 height 18
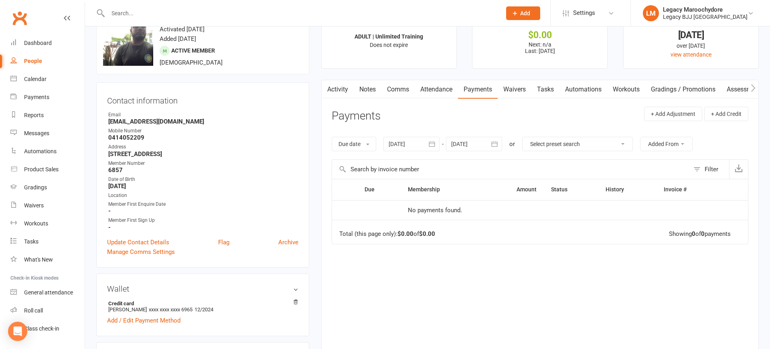
scroll to position [30, 0]
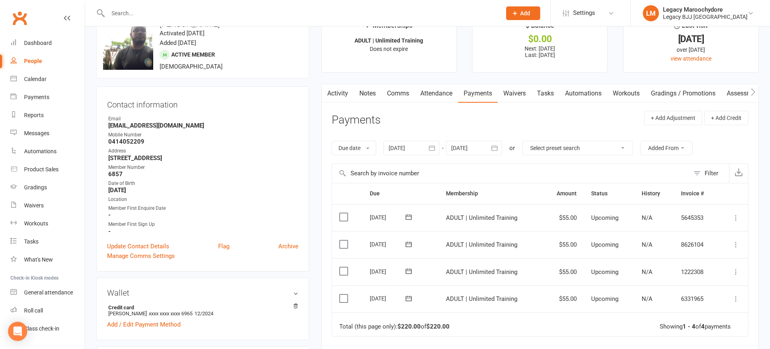
scroll to position [26, 0]
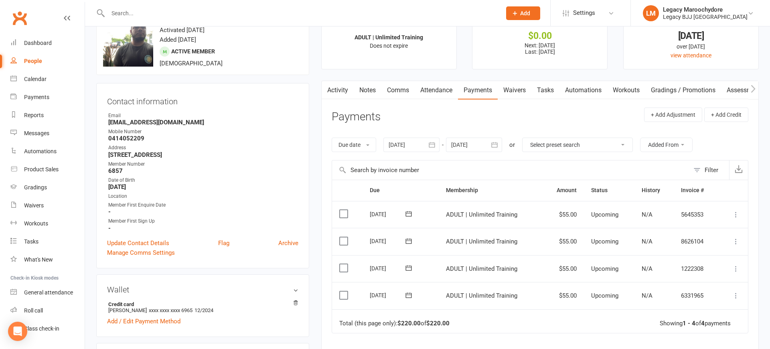
click at [736, 291] on icon at bounding box center [735, 295] width 8 height 8
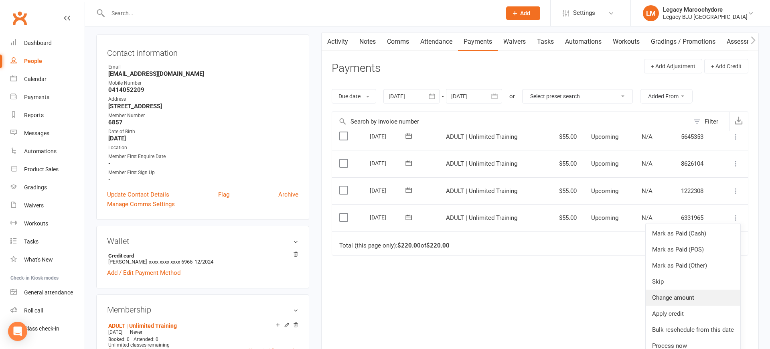
scroll to position [80, 0]
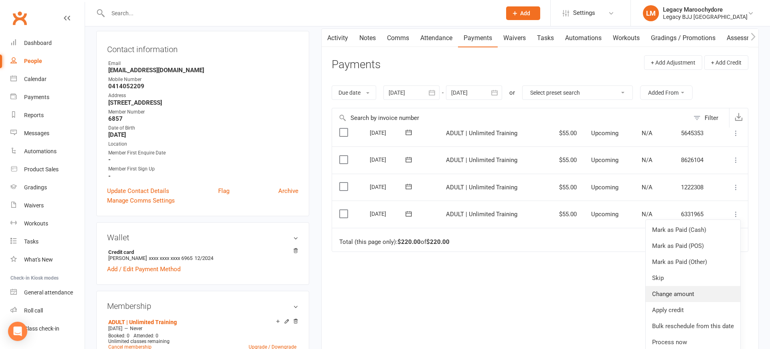
click at [703, 286] on link "Change amount" at bounding box center [692, 294] width 95 height 16
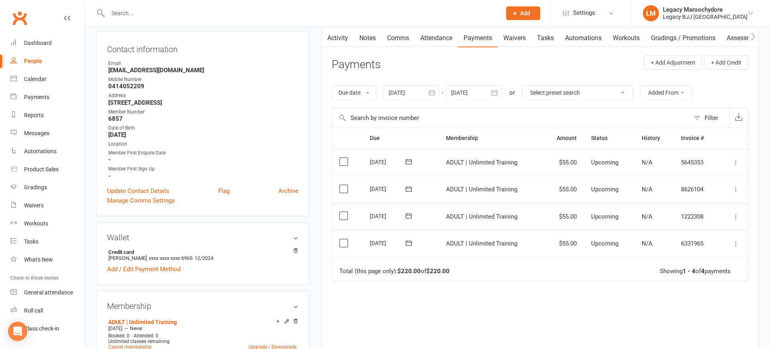
scroll to position [0, 0]
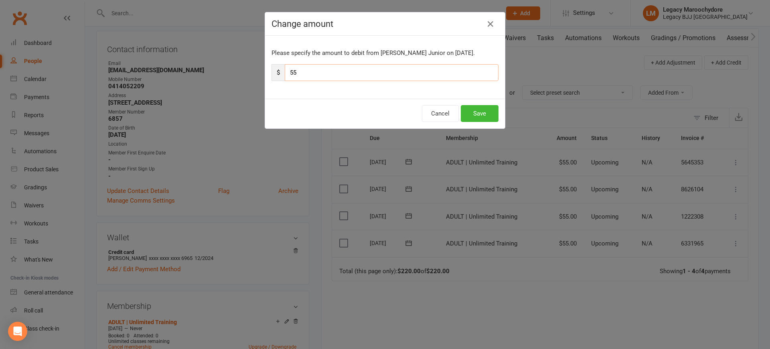
click at [383, 73] on input "55" at bounding box center [392, 72] width 214 height 17
type input "5"
type input "27"
type input "27.5"
click at [488, 116] on button "Save" at bounding box center [480, 113] width 38 height 17
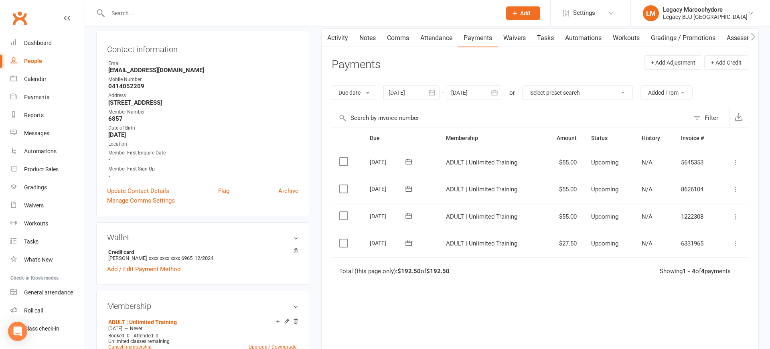
click at [735, 212] on icon at bounding box center [735, 216] width 8 height 8
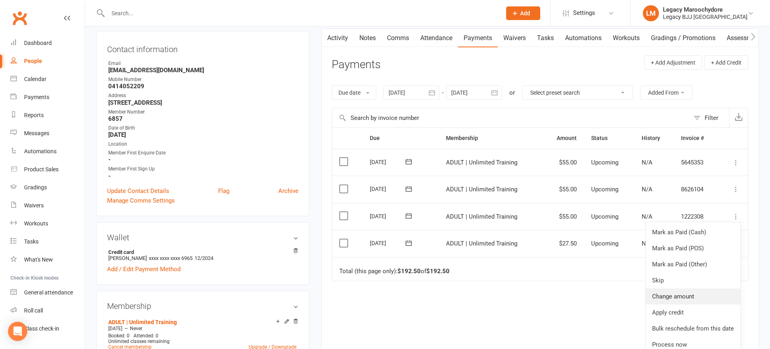
click at [703, 289] on link "Change amount" at bounding box center [692, 296] width 95 height 16
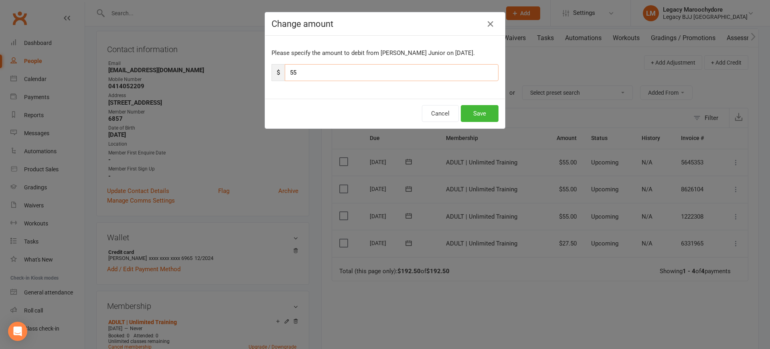
click at [337, 76] on input "55" at bounding box center [392, 72] width 214 height 17
type input "27"
type input "27.5"
click at [491, 113] on button "Save" at bounding box center [480, 113] width 38 height 17
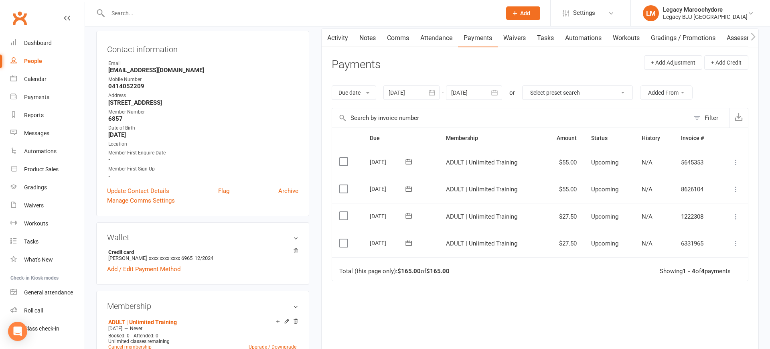
click at [735, 186] on icon at bounding box center [735, 189] width 8 height 8
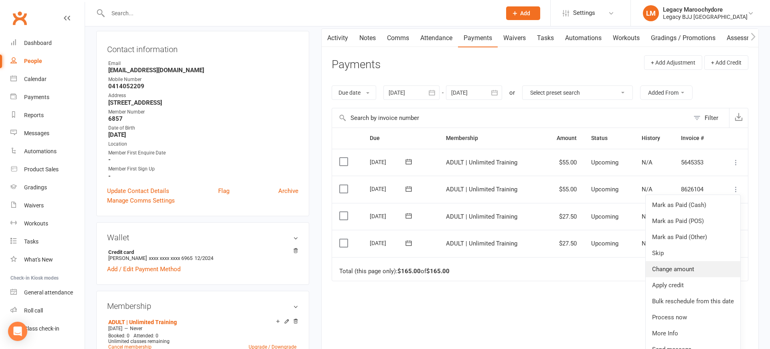
click at [700, 262] on link "Change amount" at bounding box center [692, 269] width 95 height 16
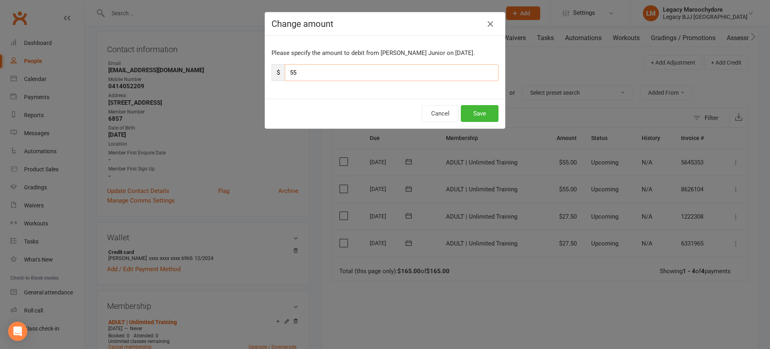
click at [323, 71] on input "55" at bounding box center [392, 72] width 214 height 17
type input "27"
type input "27.5"
click at [477, 113] on button "Save" at bounding box center [480, 113] width 38 height 17
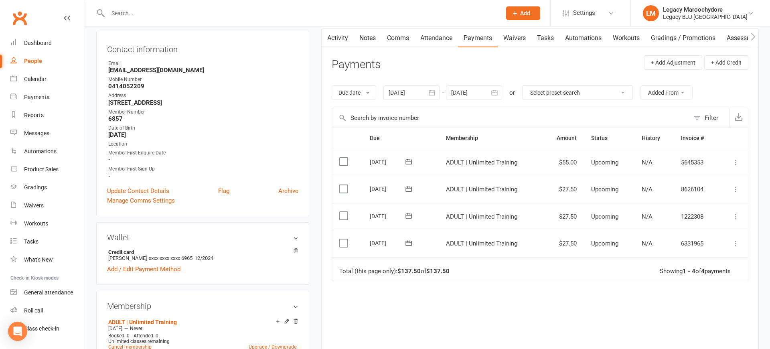
click at [736, 158] on icon at bounding box center [735, 162] width 8 height 8
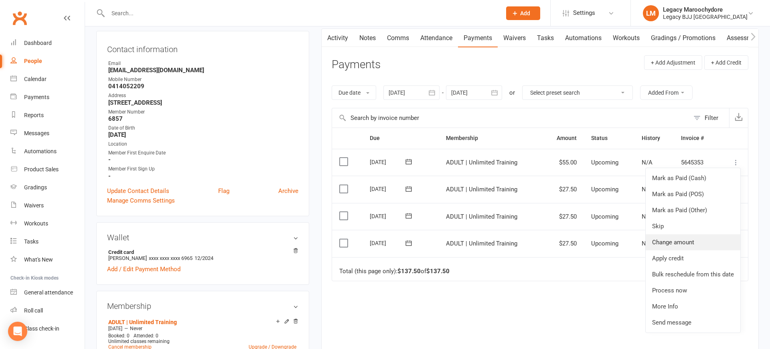
click at [703, 238] on link "Change amount" at bounding box center [692, 242] width 95 height 16
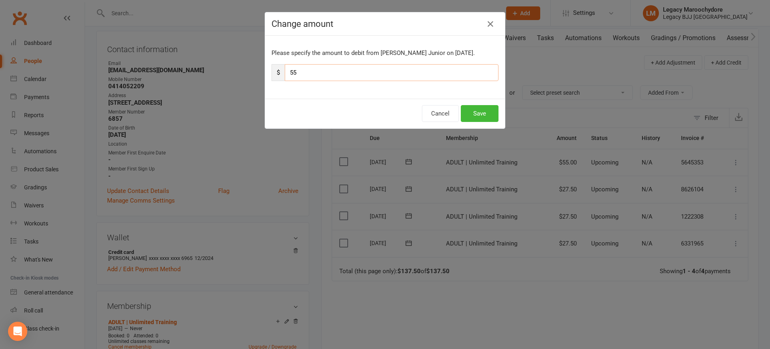
click at [308, 64] on input "55" at bounding box center [392, 72] width 214 height 17
type input "27"
type input "27.5"
click at [480, 113] on button "Save" at bounding box center [480, 113] width 38 height 17
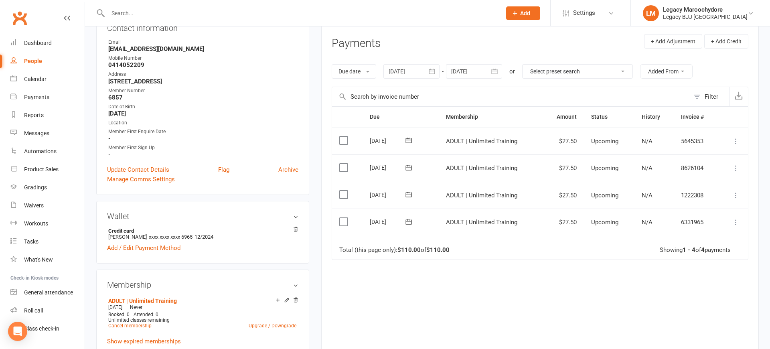
scroll to position [103, 0]
click at [128, 244] on link "Add / Edit Payment Method" at bounding box center [143, 246] width 73 height 10
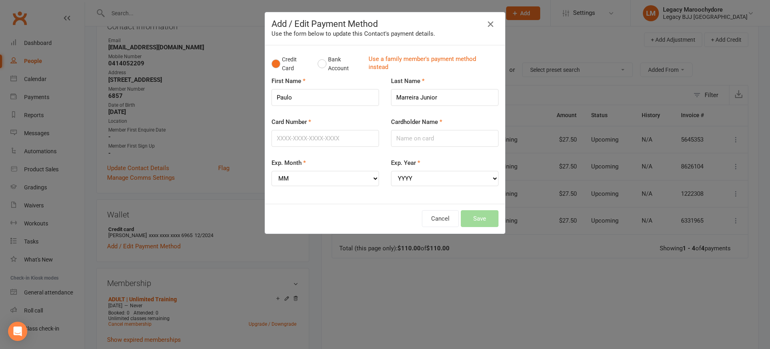
click at [493, 23] on icon "button" at bounding box center [490, 24] width 10 height 10
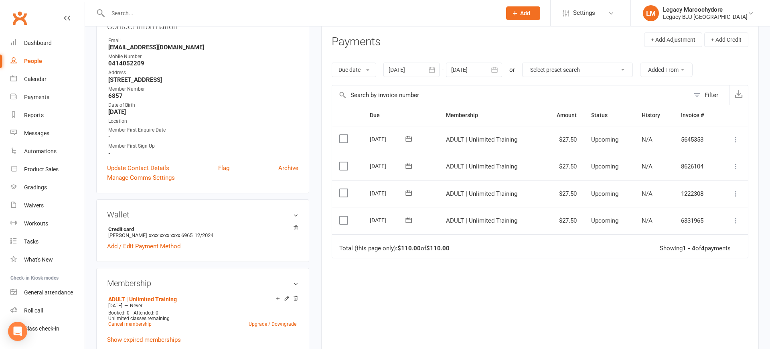
scroll to position [101, 0]
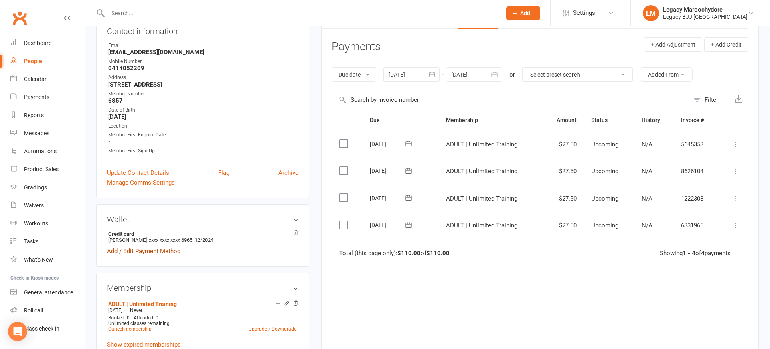
click at [142, 250] on link "Add / Edit Payment Method" at bounding box center [143, 251] width 73 height 10
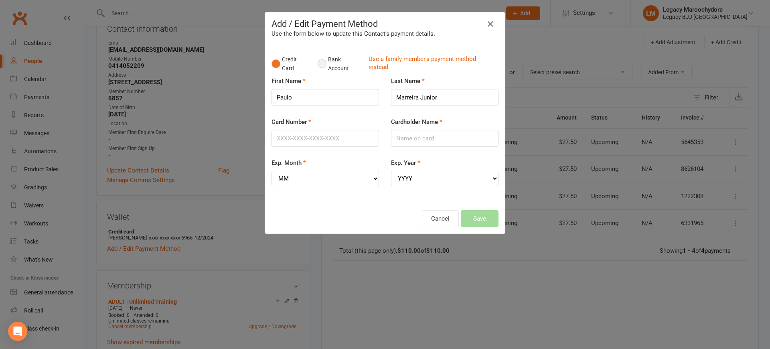
click at [325, 63] on button "Bank Account" at bounding box center [339, 64] width 44 height 24
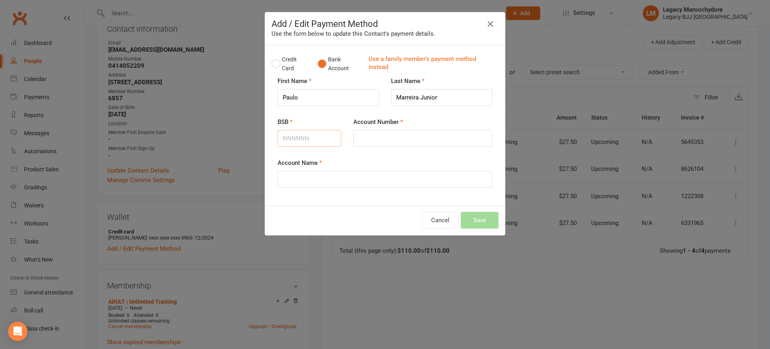
click at [296, 139] on input "BSB" at bounding box center [309, 138] width 64 height 17
type input "064000"
click at [412, 134] on input "Account Number" at bounding box center [422, 138] width 139 height 17
type input "15093281"
click at [376, 178] on input "Account Name" at bounding box center [384, 179] width 215 height 17
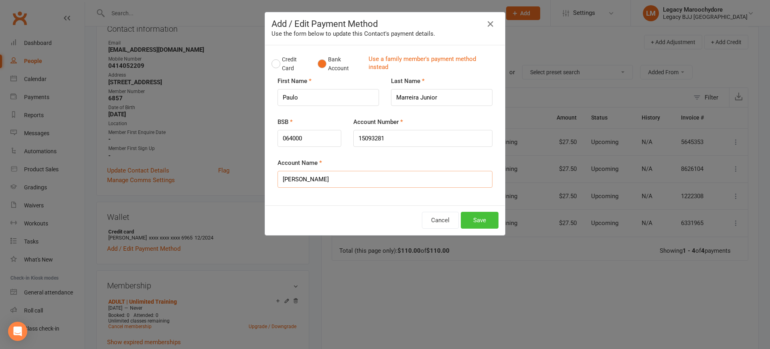
type input "[PERSON_NAME]"
click at [477, 222] on button "Save" at bounding box center [480, 220] width 38 height 17
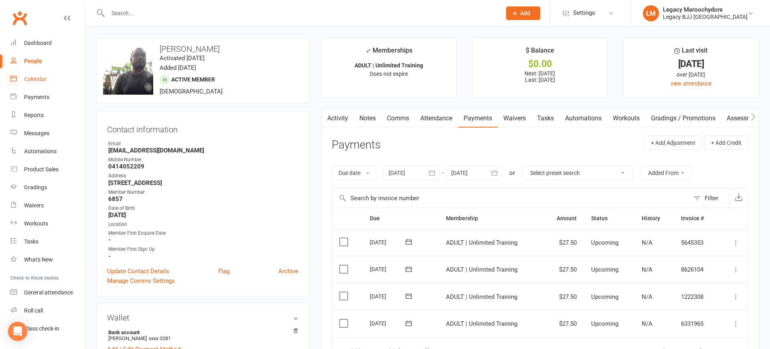
scroll to position [0, 0]
drag, startPoint x: 33, startPoint y: 45, endPoint x: 38, endPoint y: 47, distance: 5.4
click at [34, 45] on div "Dashboard" at bounding box center [38, 43] width 28 height 6
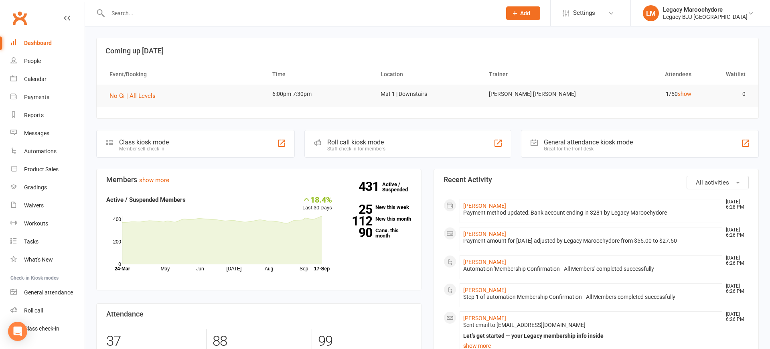
click at [33, 42] on div "Dashboard" at bounding box center [38, 43] width 28 height 6
